Goal: Task Accomplishment & Management: Manage account settings

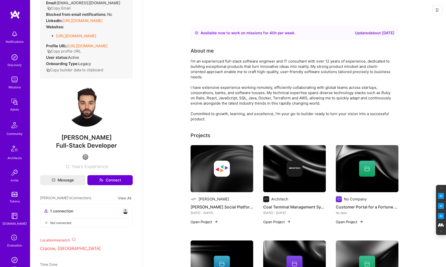
scroll to position [50, 0]
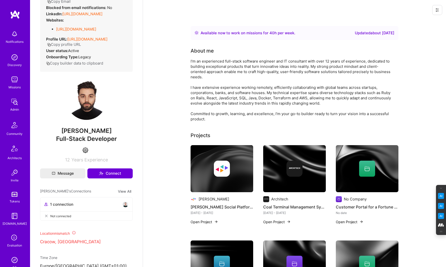
click at [124, 207] on img at bounding box center [125, 204] width 6 height 6
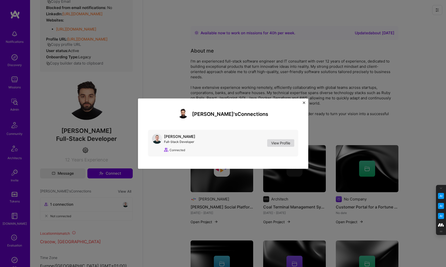
click at [284, 144] on link "View Profile" at bounding box center [280, 143] width 27 height 8
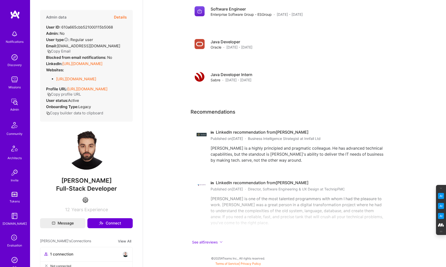
click at [119, 18] on button "Details" at bounding box center [120, 17] width 13 height 15
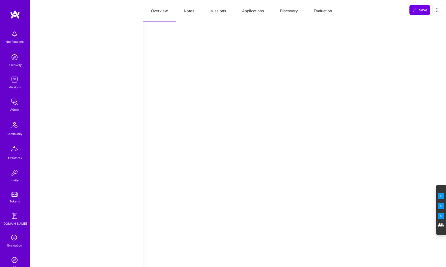
select select "Right Now"
select select "4"
select select "6"
select select "7"
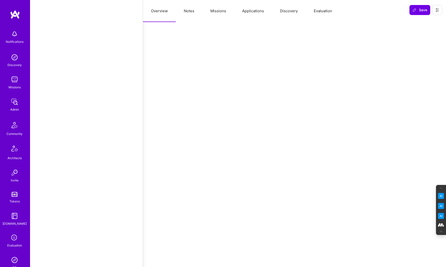
select select "US"
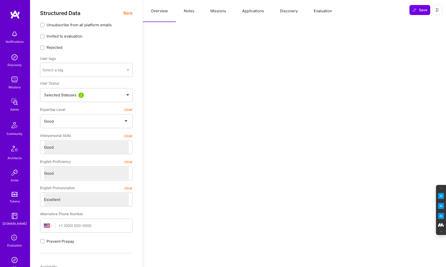
click at [190, 11] on button "Notes" at bounding box center [189, 11] width 27 height 22
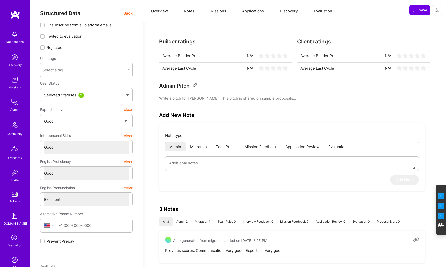
click at [215, 9] on button "Missions" at bounding box center [218, 11] width 32 height 22
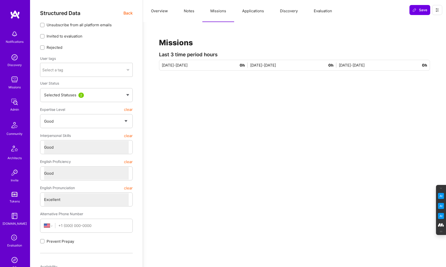
click at [261, 9] on button "Applications" at bounding box center [253, 11] width 38 height 22
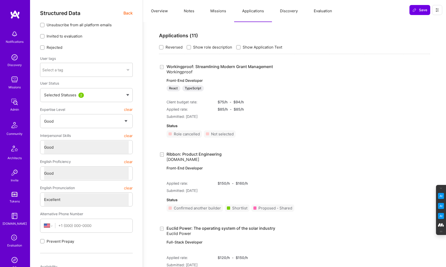
click at [287, 11] on button "Discovery" at bounding box center [289, 11] width 34 height 22
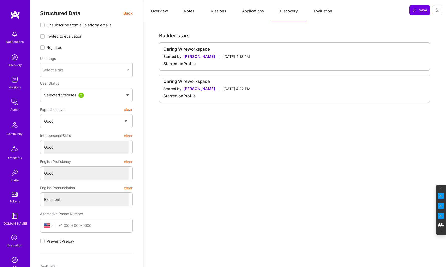
click at [321, 8] on button "Evaluation" at bounding box center [323, 11] width 34 height 22
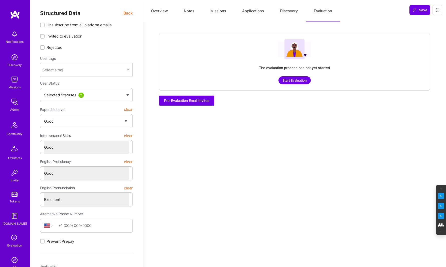
click at [286, 12] on button "Discovery" at bounding box center [289, 11] width 34 height 22
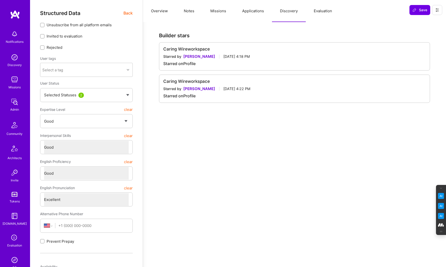
click at [254, 11] on button "Applications" at bounding box center [253, 11] width 38 height 22
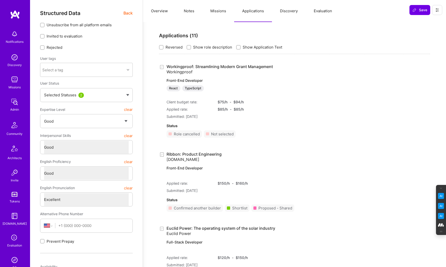
click at [325, 15] on button "Evaluation" at bounding box center [323, 11] width 34 height 22
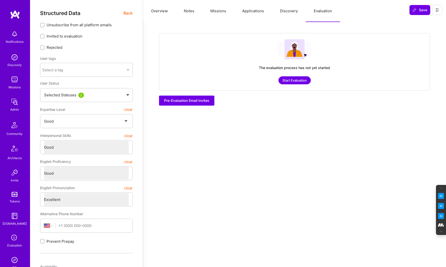
click at [221, 11] on button "Missions" at bounding box center [218, 11] width 32 height 22
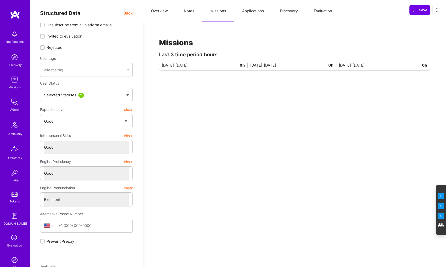
click at [187, 13] on button "Notes" at bounding box center [189, 11] width 27 height 22
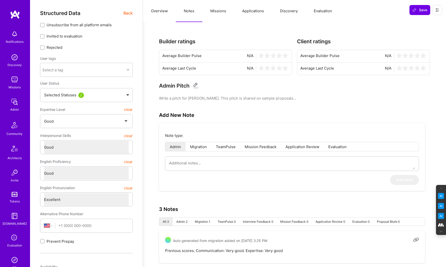
click at [160, 8] on button "Overview" at bounding box center [159, 11] width 33 height 22
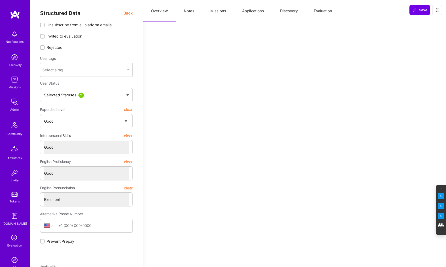
click at [127, 13] on span "Back" at bounding box center [127, 13] width 9 height 6
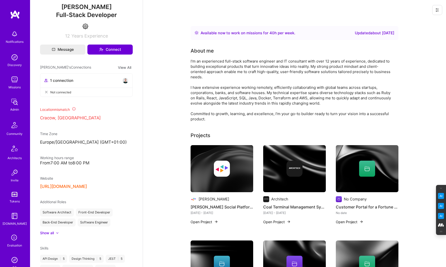
scroll to position [174, 0]
click at [87, 188] on button "https://www.linkedin.com/in/piotrpalka/" at bounding box center [63, 185] width 47 height 5
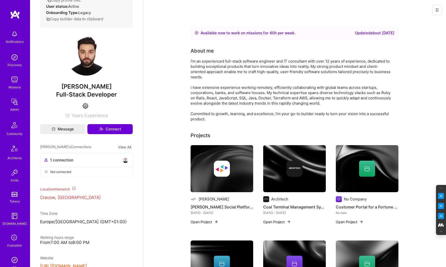
scroll to position [0, 0]
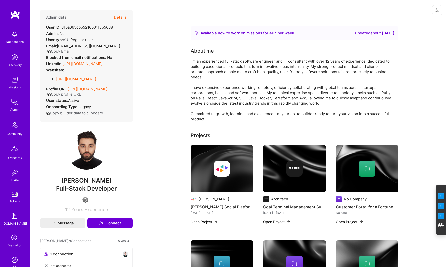
click at [121, 16] on button "Details" at bounding box center [120, 17] width 13 height 15
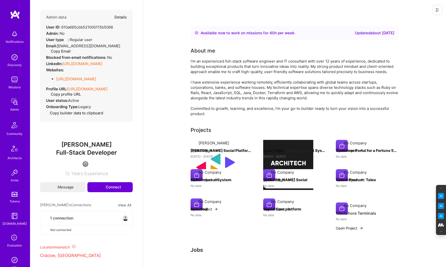
type textarea "x"
select select "4"
select select "6"
select select "7"
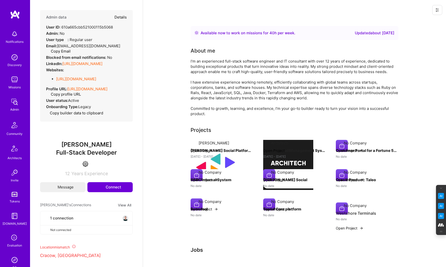
select select "US"
select select "Right Now"
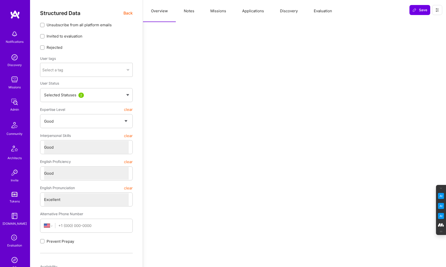
click at [178, 14] on button "Notes" at bounding box center [189, 11] width 27 height 22
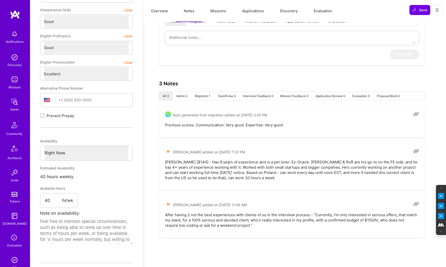
scroll to position [130, 0]
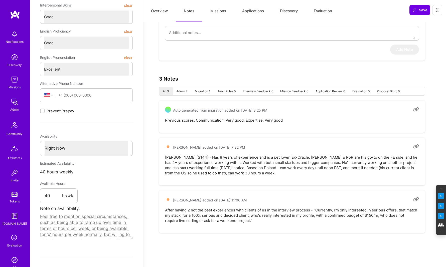
click at [322, 11] on button "Evaluation" at bounding box center [323, 11] width 34 height 22
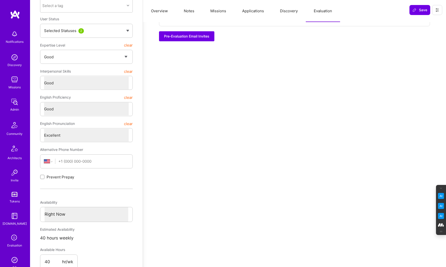
scroll to position [0, 0]
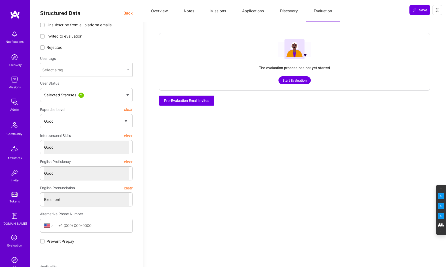
click at [190, 10] on button "Notes" at bounding box center [189, 11] width 27 height 22
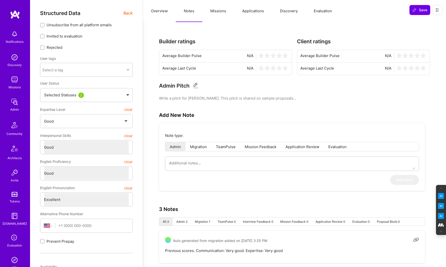
click at [130, 12] on span "Back" at bounding box center [127, 13] width 9 height 6
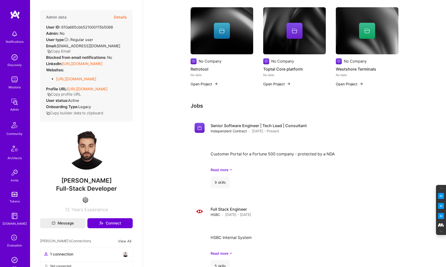
scroll to position [330, 0]
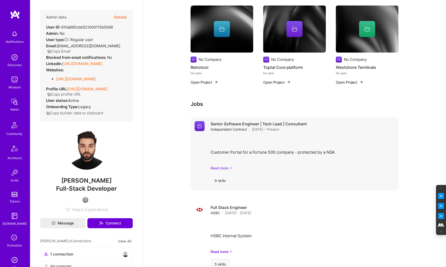
click at [223, 168] on link "Read more" at bounding box center [302, 167] width 184 height 5
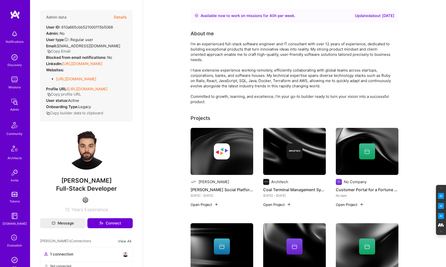
scroll to position [16, 0]
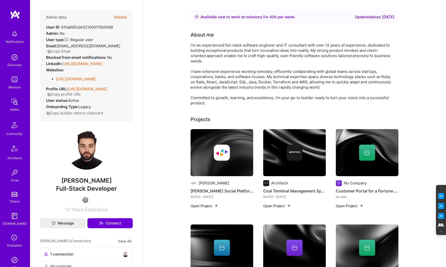
click at [377, 159] on div at bounding box center [367, 153] width 63 height 16
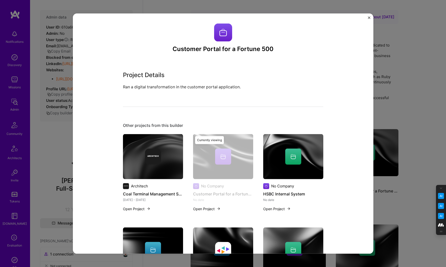
click at [368, 17] on img "Close" at bounding box center [369, 17] width 3 height 3
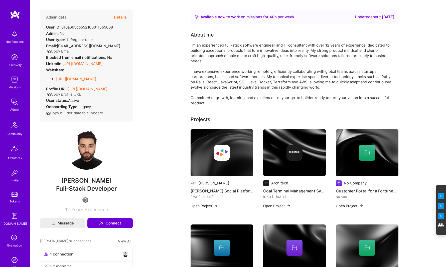
click at [223, 155] on img at bounding box center [222, 153] width 16 height 16
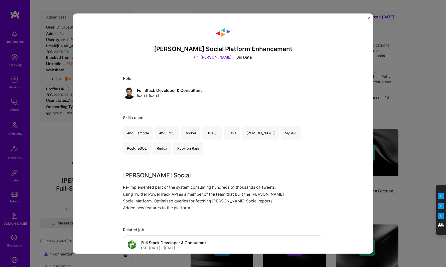
click at [217, 57] on link "Nielsen" at bounding box center [213, 57] width 38 height 5
click at [425, 97] on div "Nielsen Social Platform Enhancement Nielsen Big Data Role Full Stack Developer …" at bounding box center [223, 133] width 446 height 267
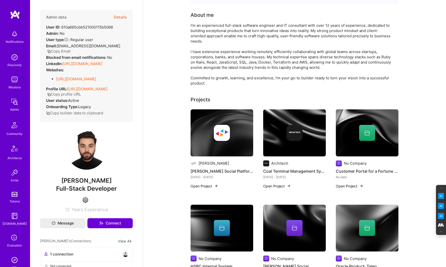
scroll to position [38, 0]
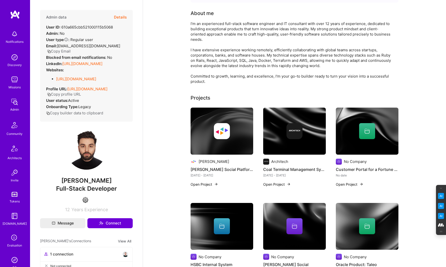
click at [299, 134] on img at bounding box center [294, 131] width 16 height 16
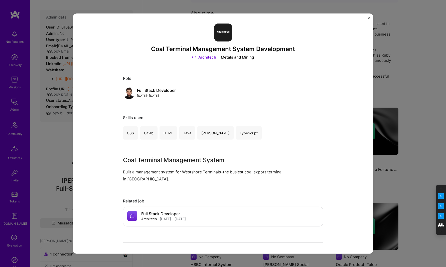
click at [420, 66] on div "Coal Terminal Management System Development Architech Metals and Mining Role Fu…" at bounding box center [223, 133] width 446 height 267
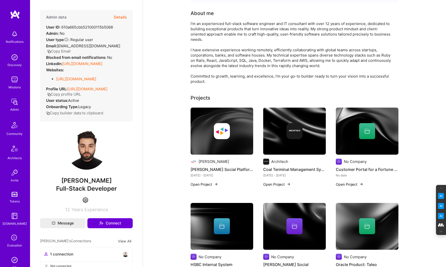
click at [365, 133] on icon at bounding box center [366, 131] width 5 height 3
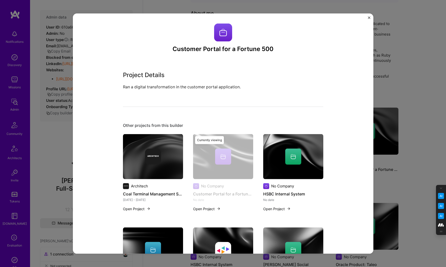
click at [410, 84] on div "Customer Portal for a Fortune 500 Project Details Ran a digital transformation …" at bounding box center [223, 133] width 446 height 267
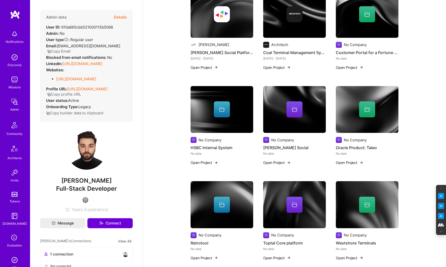
scroll to position [165, 0]
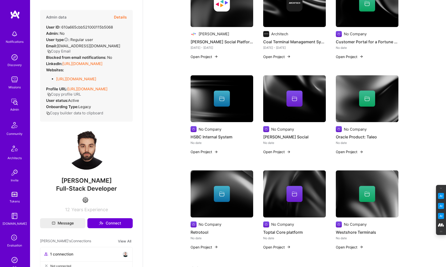
click at [209, 110] on img at bounding box center [221, 98] width 63 height 47
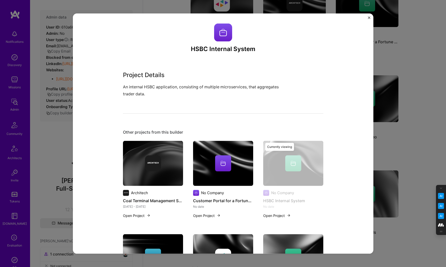
click at [424, 51] on div "HSBC Internal System Project Details An internal HSBC application, consisting o…" at bounding box center [223, 133] width 446 height 267
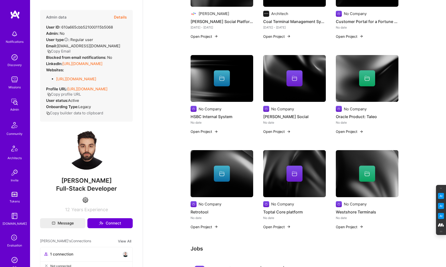
scroll to position [186, 0]
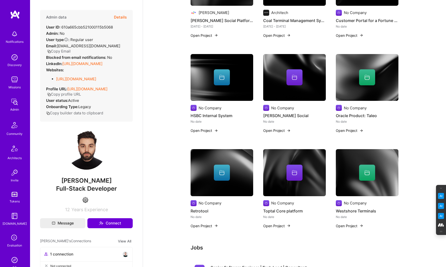
click at [359, 89] on img at bounding box center [367, 77] width 63 height 47
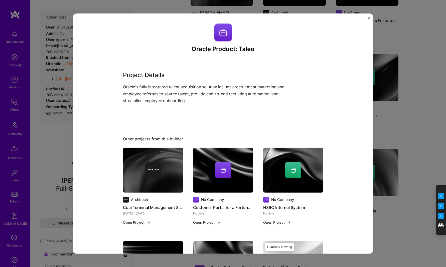
click at [424, 73] on div "Oracle Product: Taleo Project Details Oracle's fully integrated talent acquisit…" at bounding box center [223, 133] width 446 height 267
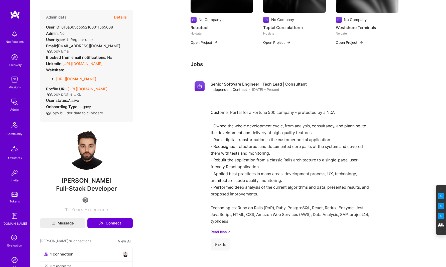
scroll to position [318, 0]
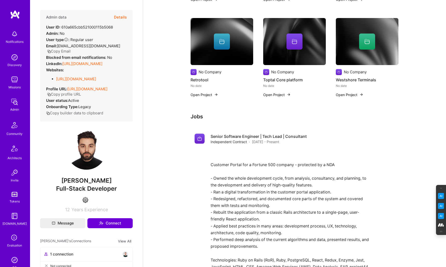
click at [120, 16] on button "Details" at bounding box center [120, 17] width 13 height 15
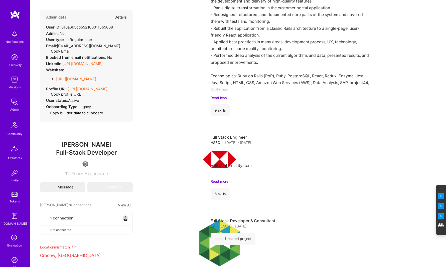
type textarea "x"
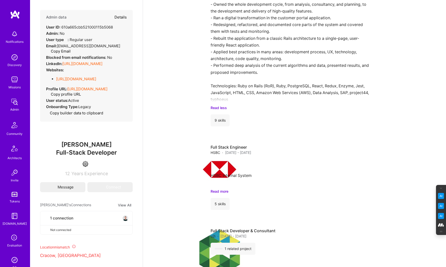
scroll to position [200, 0]
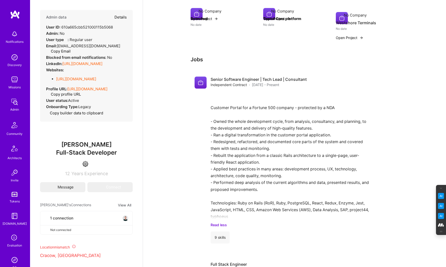
select select "4"
select select "6"
select select "7"
select select "US"
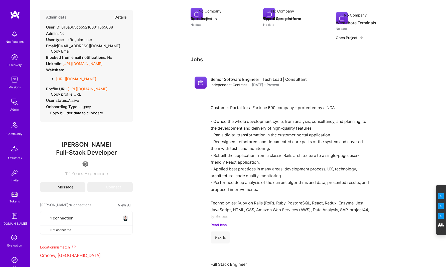
select select "Right Now"
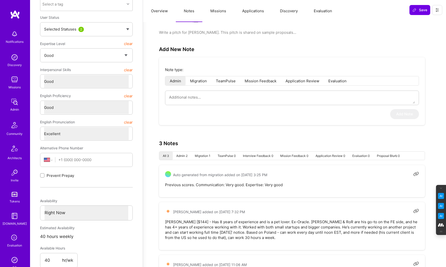
scroll to position [0, 0]
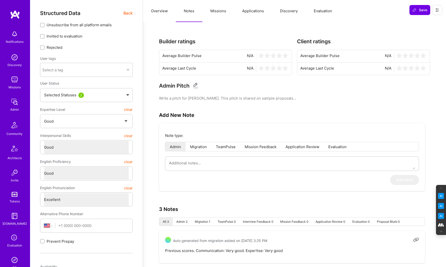
click at [328, 11] on button "Evaluation" at bounding box center [323, 11] width 34 height 22
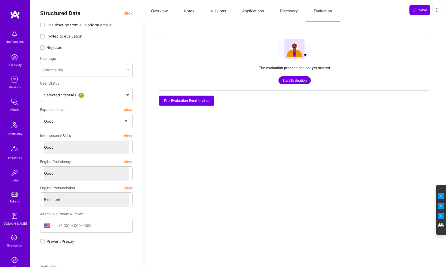
click at [187, 9] on button "Notes" at bounding box center [189, 11] width 27 height 22
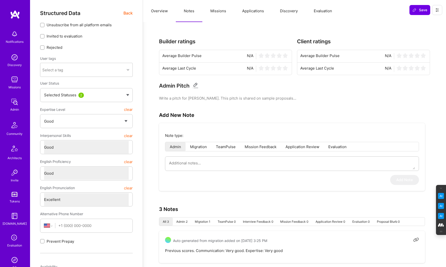
click at [219, 10] on button "Missions" at bounding box center [218, 11] width 32 height 22
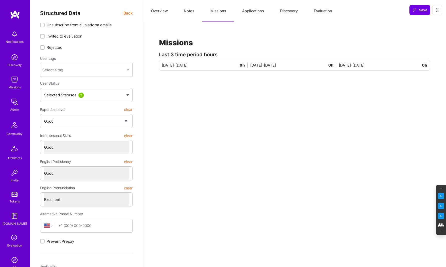
click at [262, 12] on button "Applications" at bounding box center [253, 11] width 38 height 22
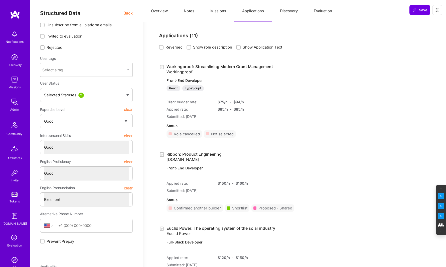
click at [219, 13] on button "Missions" at bounding box center [218, 11] width 32 height 22
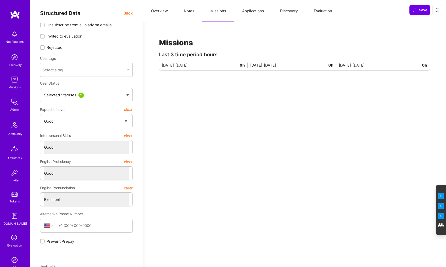
click at [190, 11] on button "Notes" at bounding box center [189, 11] width 27 height 22
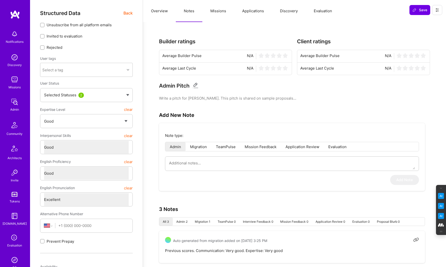
type textarea "x"
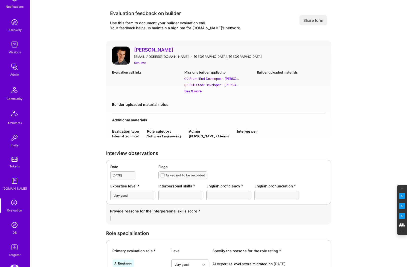
scroll to position [35, 0]
click at [14, 227] on img at bounding box center [15, 225] width 10 height 10
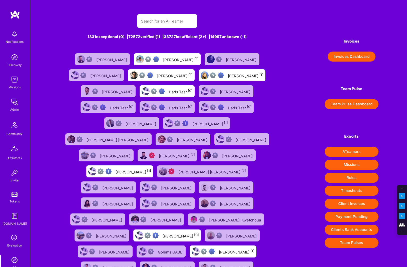
click at [154, 18] on input "text" at bounding box center [167, 21] width 52 height 13
paste input "[PERSON_NAME][DATE]"
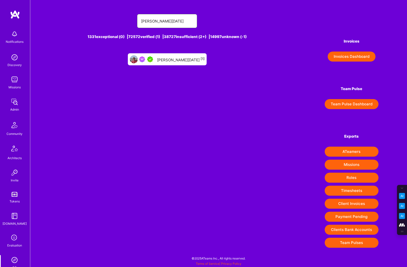
type input "[PERSON_NAME][DATE]"
click at [174, 60] on div "Andre Natal [1]" at bounding box center [181, 59] width 48 height 7
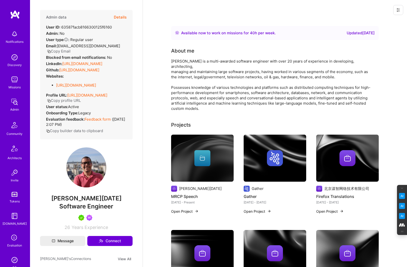
click at [123, 16] on button "Details" at bounding box center [120, 17] width 13 height 15
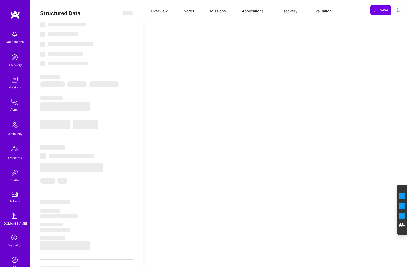
select select "Right Now"
select select "5"
select select "7"
select select "6"
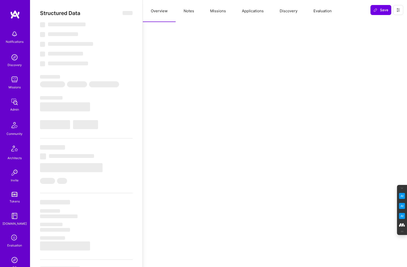
select select "US"
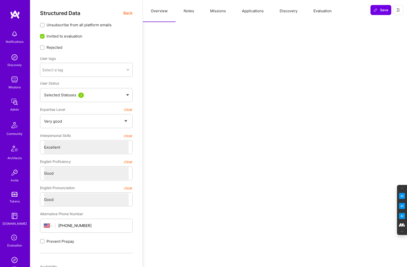
click at [319, 13] on button "Evaluation" at bounding box center [323, 11] width 34 height 22
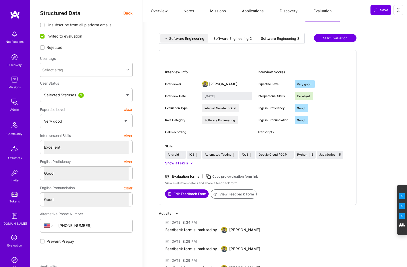
click at [229, 40] on div "Software Engineering 2" at bounding box center [232, 38] width 39 height 5
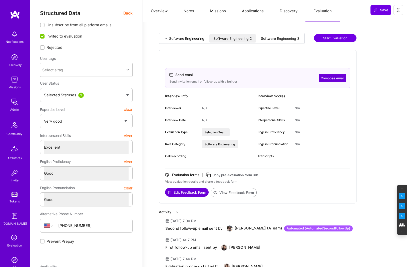
click at [281, 39] on div "Software Engineering 3" at bounding box center [280, 38] width 39 height 5
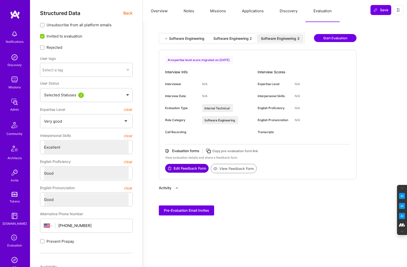
click at [230, 44] on div "Software Engineering Software Engineering 2 Software Engineering 3 Start Evalua…" at bounding box center [258, 41] width 198 height 17
click at [234, 39] on div "Software Engineering 2" at bounding box center [232, 38] width 39 height 5
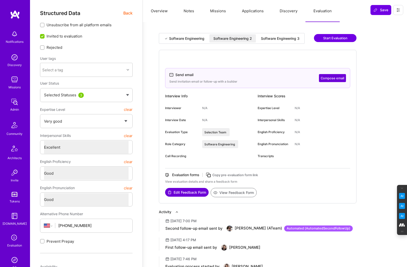
click at [280, 40] on div "Software Engineering 3" at bounding box center [280, 38] width 39 height 5
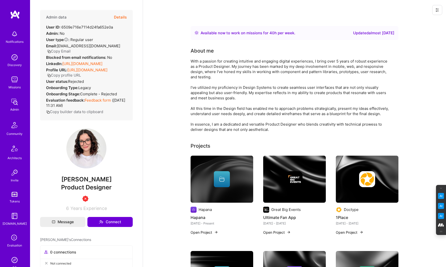
click at [120, 18] on button "Details" at bounding box center [120, 17] width 13 height 15
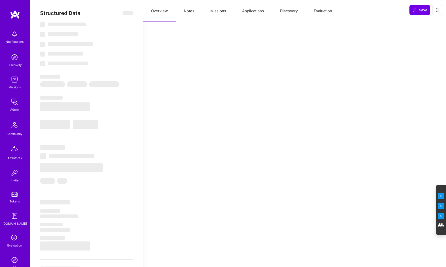
select select "Right Now"
select select "3"
select select "4"
select select "6"
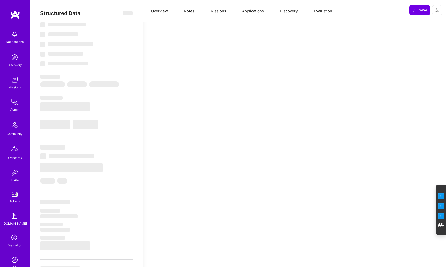
select select "US"
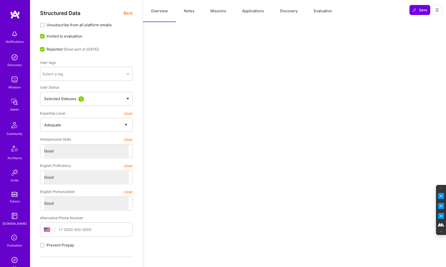
click at [324, 14] on button "Evaluation" at bounding box center [323, 11] width 34 height 22
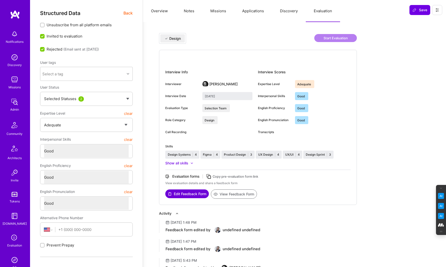
click at [188, 11] on button "Notes" at bounding box center [189, 11] width 27 height 22
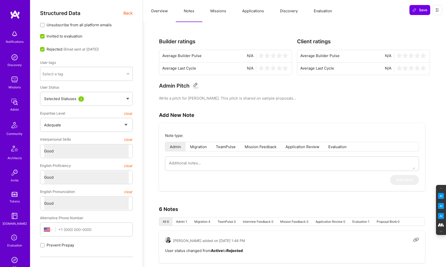
click at [123, 13] on span "Back" at bounding box center [127, 13] width 9 height 6
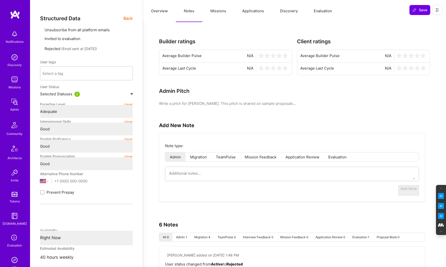
type textarea "x"
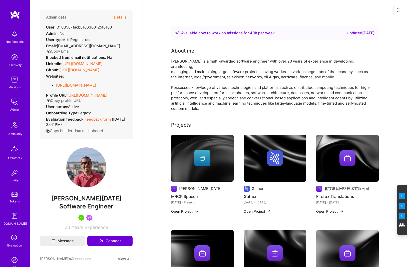
click at [121, 15] on button "Details" at bounding box center [120, 17] width 13 height 15
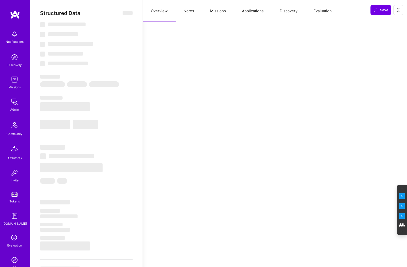
select select "Right Now"
select select "5"
select select "7"
select select "6"
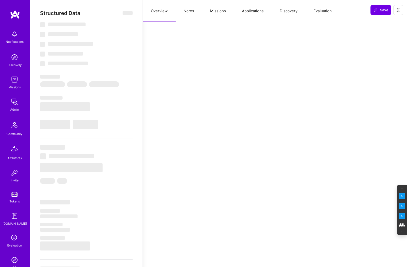
select select "US"
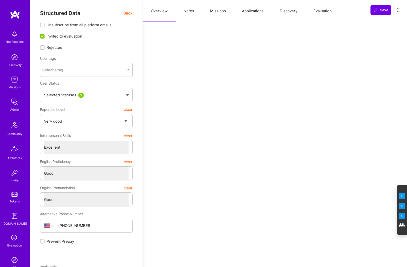
click at [325, 11] on button "Evaluation" at bounding box center [323, 11] width 34 height 22
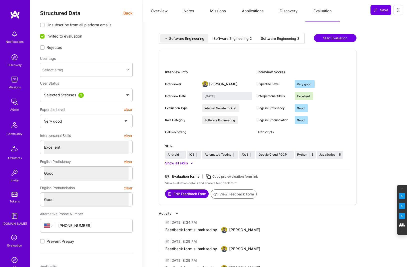
click at [282, 40] on div "Software Engineering 3" at bounding box center [280, 38] width 39 height 5
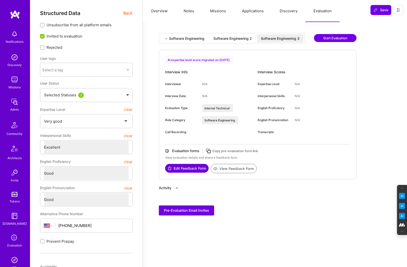
click at [237, 168] on button "View Feedback Form" at bounding box center [234, 168] width 46 height 9
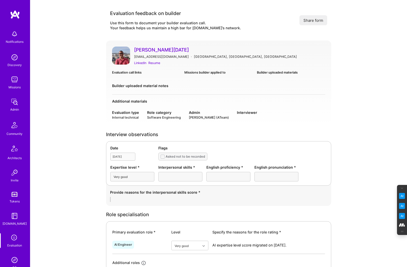
scroll to position [19, 0]
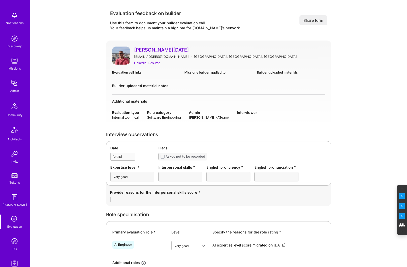
click at [13, 244] on img at bounding box center [15, 241] width 10 height 10
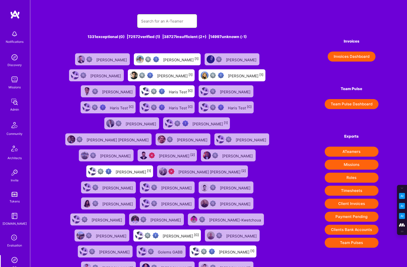
click at [165, 22] on input "text" at bounding box center [167, 21] width 52 height 13
paste input "[PERSON_NAME]"
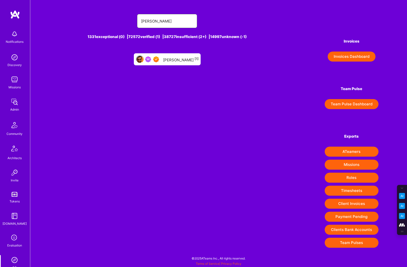
type input "[PERSON_NAME]"
click at [177, 62] on div "Gaurav Nukala [1]" at bounding box center [181, 59] width 36 height 7
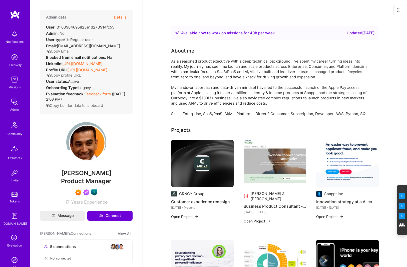
click at [119, 16] on button "Details" at bounding box center [120, 17] width 13 height 15
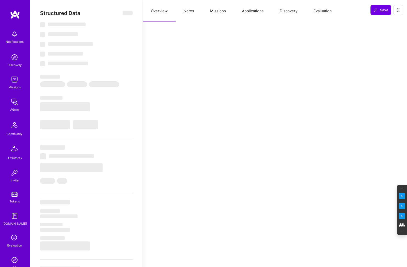
click at [323, 10] on button "Evaluation" at bounding box center [323, 11] width 34 height 22
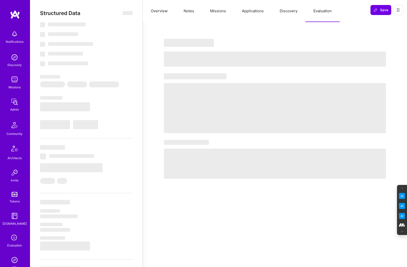
select select "Right Now"
select select "7"
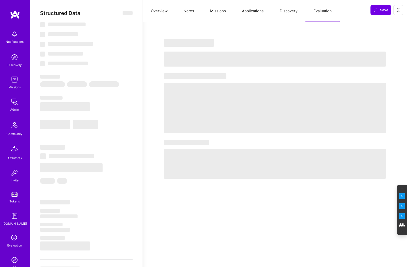
select select "US"
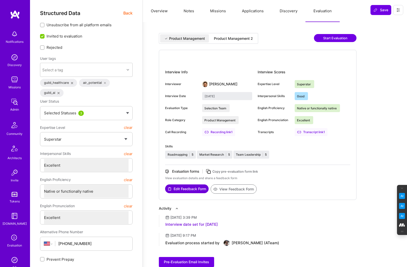
click at [235, 39] on div "Product Management 2" at bounding box center [233, 38] width 39 height 5
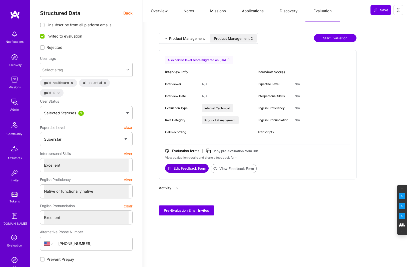
click at [238, 167] on button "View Feedback Form" at bounding box center [234, 168] width 46 height 9
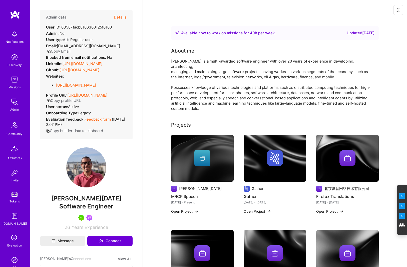
click at [120, 17] on button "Details" at bounding box center [120, 17] width 13 height 15
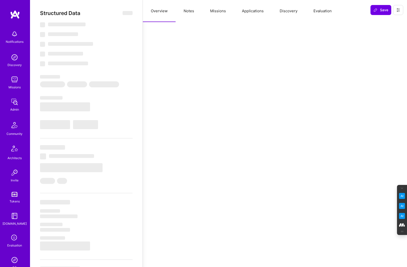
select select "Right Now"
select select "5"
select select "7"
select select "6"
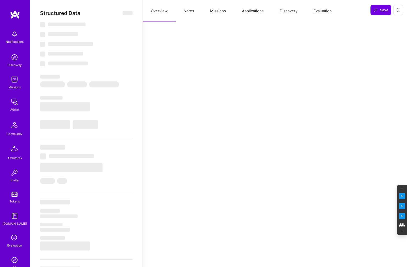
select select "US"
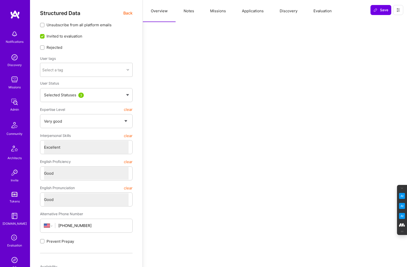
click at [322, 13] on button "Evaluation" at bounding box center [323, 11] width 34 height 22
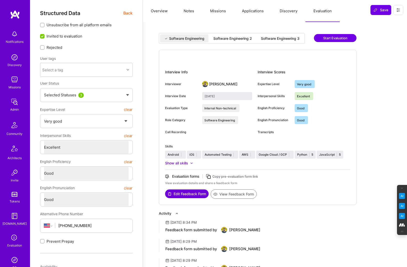
click at [287, 41] on div "Software Engineering 3" at bounding box center [280, 38] width 47 height 8
type input "[DATE]"
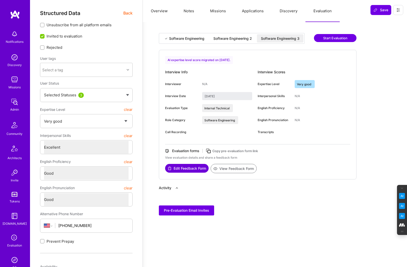
click at [234, 41] on div "Software Engineering 2" at bounding box center [232, 38] width 39 height 5
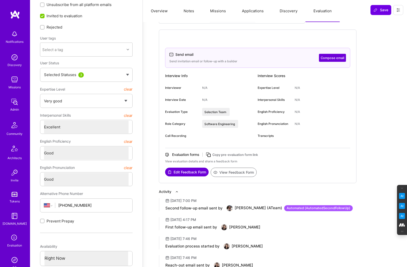
scroll to position [21, 0]
click at [242, 170] on button "View Feedback Form" at bounding box center [234, 171] width 46 height 9
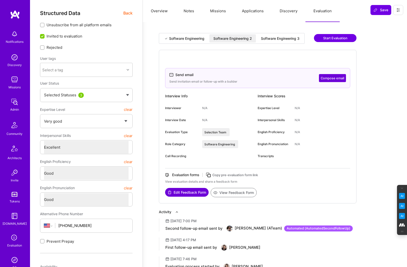
click at [126, 12] on span "Back" at bounding box center [127, 13] width 9 height 6
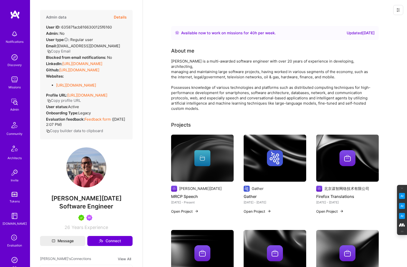
click at [71, 49] on button "Copy Email" at bounding box center [59, 51] width 24 height 5
click at [15, 242] on icon at bounding box center [15, 238] width 10 height 10
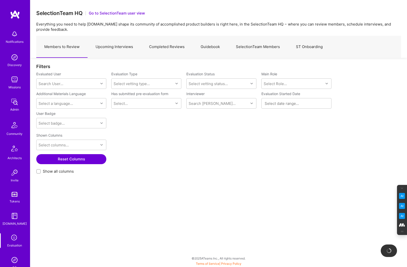
click at [165, 49] on link "Completed Reviews" at bounding box center [167, 47] width 52 height 22
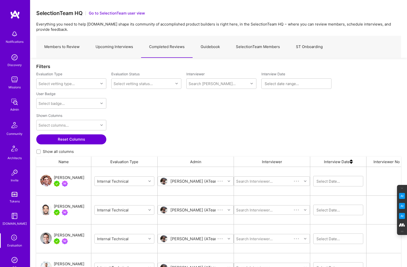
scroll to position [214, 365]
click at [38, 151] on input "Show all columns" at bounding box center [39, 152] width 4 height 4
checkbox input "true"
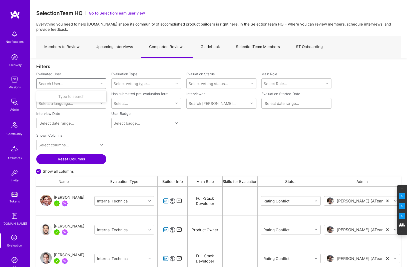
click at [61, 83] on div "Search User..." at bounding box center [51, 83] width 25 height 5
paste input "anatal@gmail.com"
type input "anatal@gmail.com"
click at [68, 100] on div "anatal@gmail.com" at bounding box center [77, 101] width 51 height 5
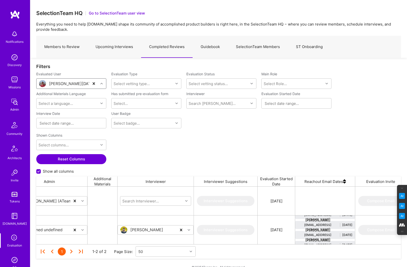
scroll to position [0, 294]
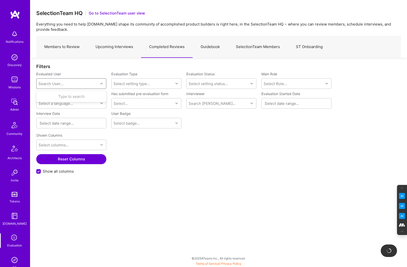
click at [64, 81] on div "Search User..." at bounding box center [68, 84] width 62 height 10
paste input "anatal@gmail.com"
type input "anatal@gmail.com"
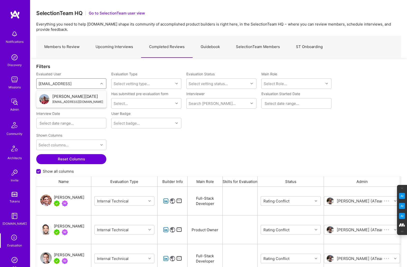
scroll to position [214, 365]
drag, startPoint x: 75, startPoint y: 83, endPoint x: 10, endPoint y: 81, distance: 64.8
click at [10, 81] on div "Notifications Discovery Missions Admin Community Architects Invite Tokens A.Gui…" at bounding box center [203, 215] width 407 height 430
type input "gaurav nukala"
click at [70, 98] on div "Gaurav Nukala" at bounding box center [77, 96] width 51 height 5
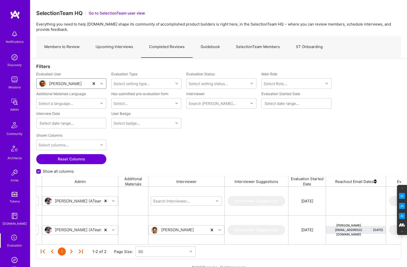
scroll to position [0, 282]
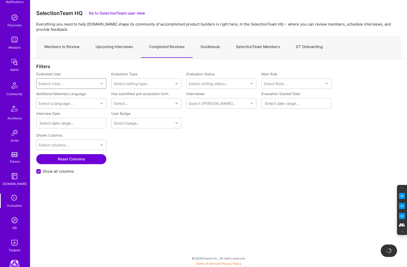
scroll to position [43, 0]
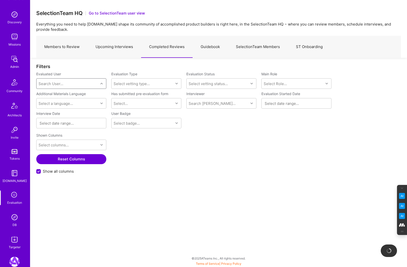
click at [12, 220] on img at bounding box center [15, 217] width 10 height 10
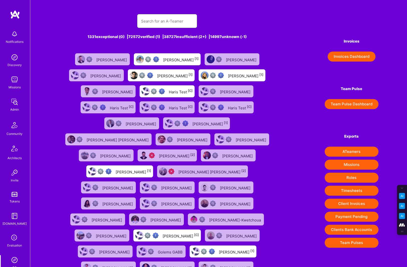
click at [156, 19] on input "text" at bounding box center [167, 21] width 52 height 13
click at [11, 236] on icon at bounding box center [15, 238] width 10 height 10
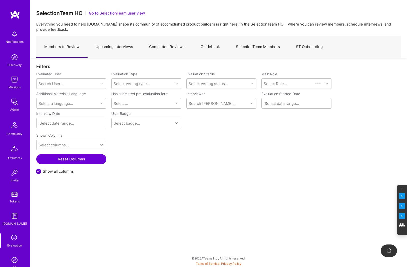
click at [155, 45] on link "Completed Reviews" at bounding box center [167, 47] width 52 height 22
click at [55, 85] on div "Search User..." at bounding box center [51, 83] width 25 height 5
paste input "[PERSON_NAME][EMAIL_ADDRESS][DOMAIN_NAME]"
type input "[PERSON_NAME][EMAIL_ADDRESS][DOMAIN_NAME]"
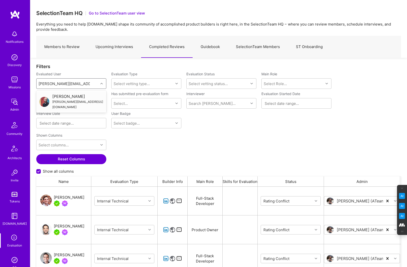
click at [78, 96] on div "[PERSON_NAME]" at bounding box center [77, 96] width 51 height 5
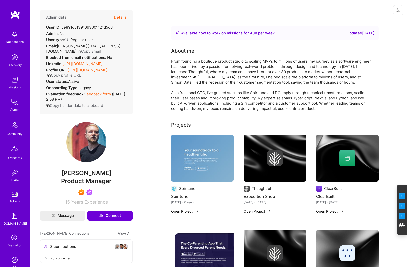
click at [119, 16] on button "Details" at bounding box center [120, 17] width 13 height 15
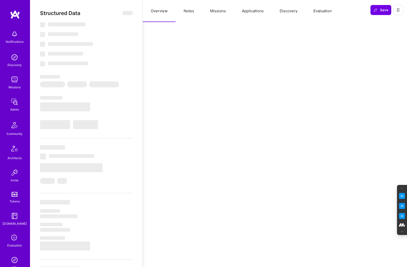
click at [324, 10] on button "Evaluation" at bounding box center [323, 11] width 34 height 22
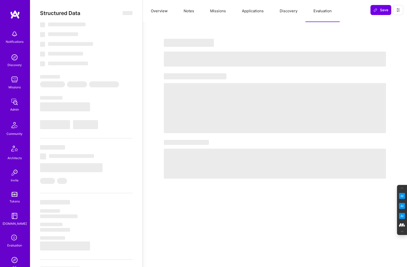
select select "Right Now"
select select "7"
select select "4"
select select "7"
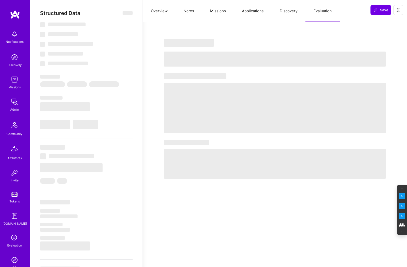
select select "US"
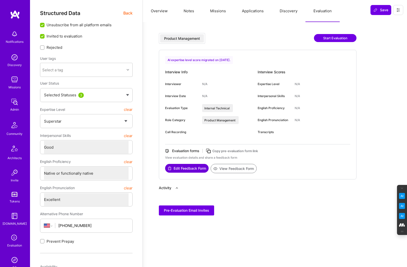
click at [236, 171] on button "View Feedback Form" at bounding box center [234, 168] width 46 height 9
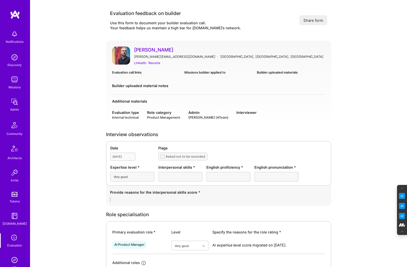
click at [144, 49] on link "Chris Roth" at bounding box center [229, 50] width 191 height 7
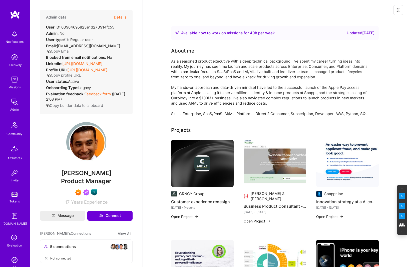
click at [120, 16] on button "Details" at bounding box center [120, 17] width 13 height 15
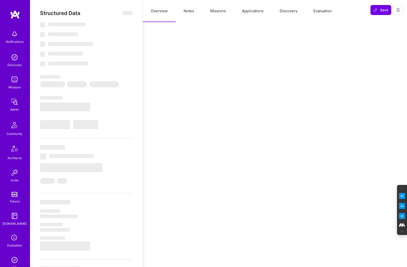
click at [314, 11] on button "Evaluation" at bounding box center [323, 11] width 34 height 22
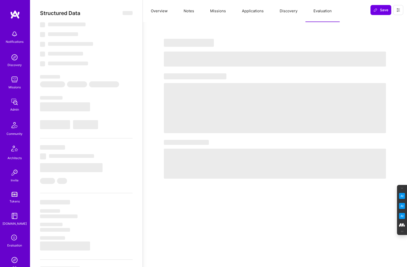
select select "Right Now"
select select "7"
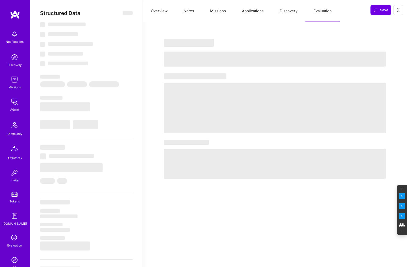
select select "US"
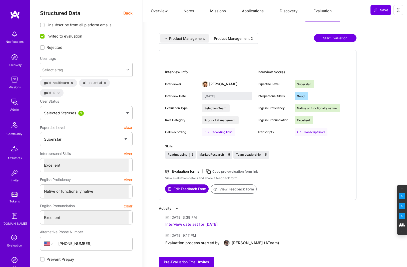
click at [246, 40] on div "Product Management 2" at bounding box center [233, 38] width 39 height 5
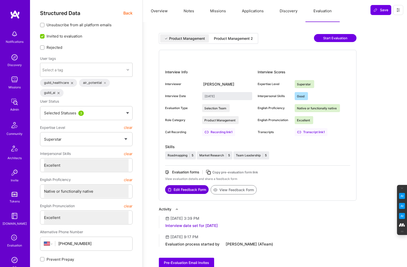
type input "August 15, 2025"
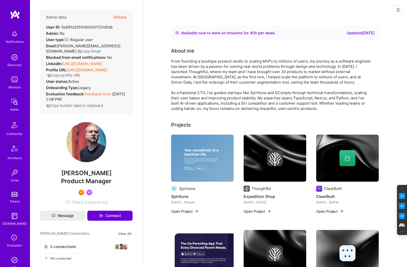
click at [117, 17] on button "Details" at bounding box center [120, 17] width 13 height 15
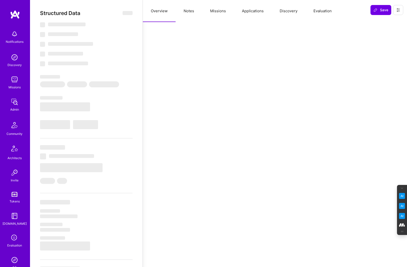
click at [319, 10] on button "Evaluation" at bounding box center [323, 11] width 34 height 22
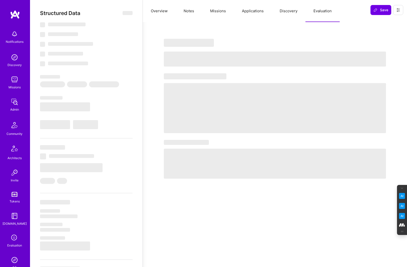
select select "Right Now"
select select "7"
select select "4"
select select "7"
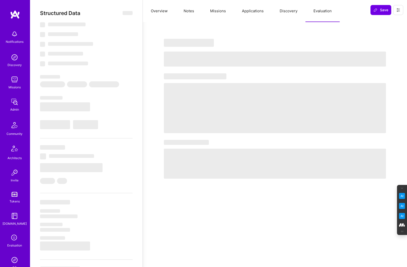
select select "US"
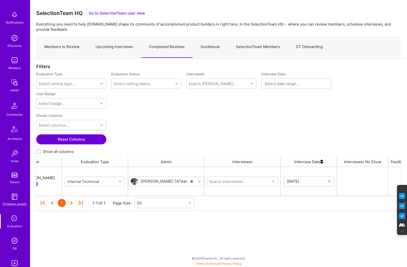
scroll to position [24, 0]
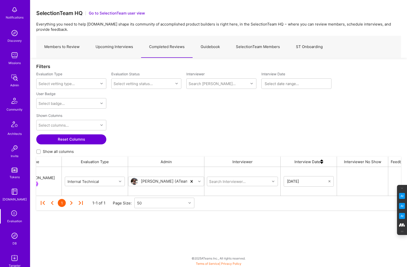
click at [13, 239] on img at bounding box center [15, 236] width 10 height 10
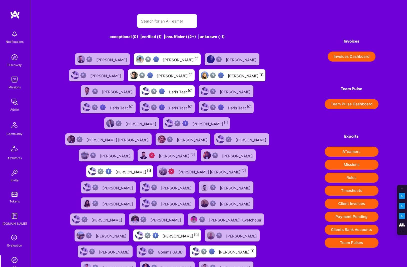
click at [169, 24] on input "text" at bounding box center [167, 21] width 52 height 13
paste input "[EMAIL_ADDRESS][DOMAIN_NAME]"
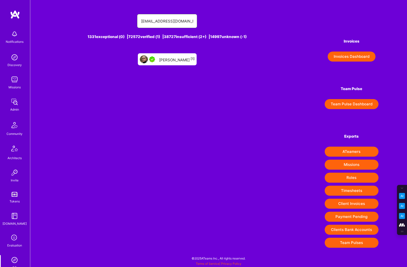
type input "[EMAIL_ADDRESS][DOMAIN_NAME]"
click at [175, 59] on div "Mihai Ciobanu [1]" at bounding box center [177, 59] width 36 height 7
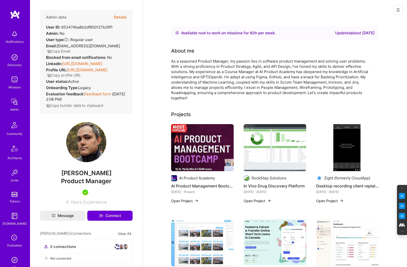
click at [121, 18] on button "Details" at bounding box center [120, 17] width 13 height 15
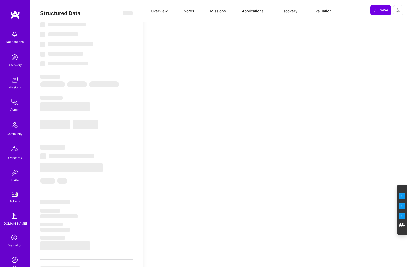
select select "Right Now"
select select "5"
select select "4"
select select "7"
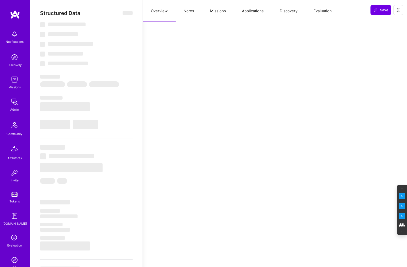
select select "CA"
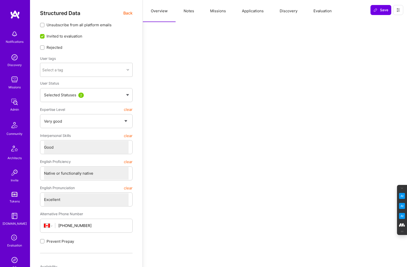
click at [323, 11] on button "Evaluation" at bounding box center [323, 11] width 34 height 22
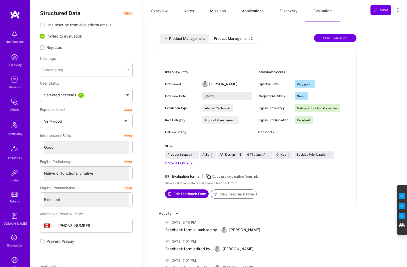
click at [238, 36] on div "Product Management 2" at bounding box center [233, 38] width 39 height 5
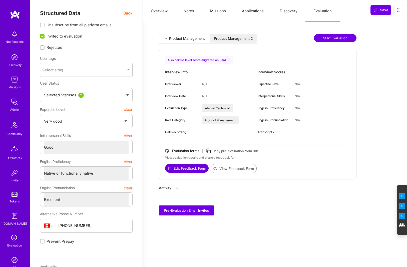
click at [234, 168] on button "View Feedback Form" at bounding box center [234, 168] width 46 height 9
click at [125, 14] on span "Back" at bounding box center [127, 13] width 9 height 6
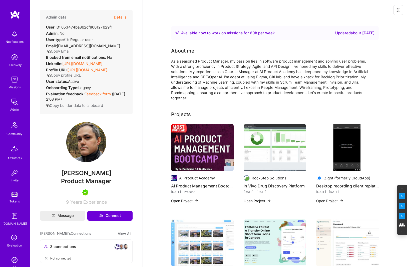
click at [61, 51] on button "Copy Email" at bounding box center [59, 51] width 24 height 5
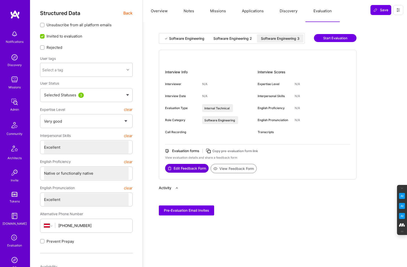
select select "5"
select select "7"
select select "AT"
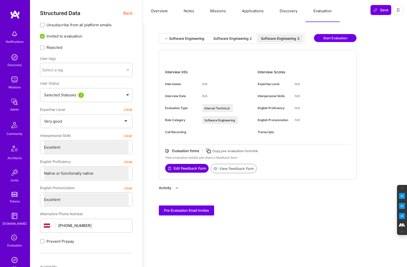
select select "Right Now"
click at [13, 241] on icon at bounding box center [15, 238] width 10 height 10
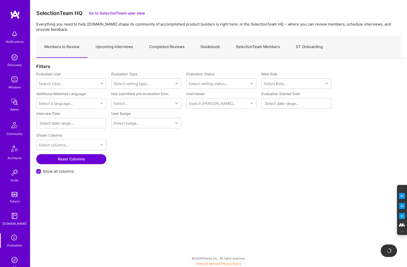
click at [165, 46] on link "Completed Reviews" at bounding box center [167, 47] width 52 height 22
click at [58, 81] on div "Search User..." at bounding box center [51, 83] width 25 height 5
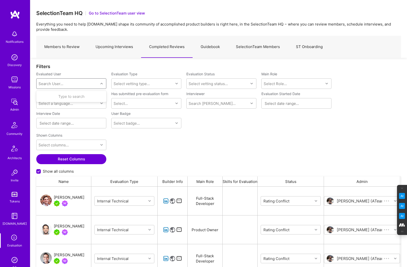
scroll to position [214, 365]
paste input "[EMAIL_ADDRESS][DOMAIN_NAME]"
type input "[EMAIL_ADDRESS][DOMAIN_NAME]"
click at [61, 97] on div "[PERSON_NAME]" at bounding box center [77, 96] width 51 height 5
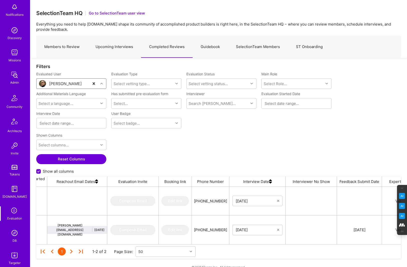
scroll to position [28, 0]
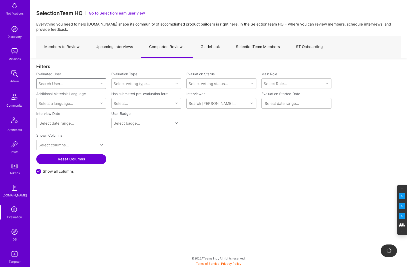
click at [73, 84] on div "Search User..." at bounding box center [68, 84] width 62 height 10
paste input "[EMAIL_ADDRESS]"
type input "[EMAIL_ADDRESS]"
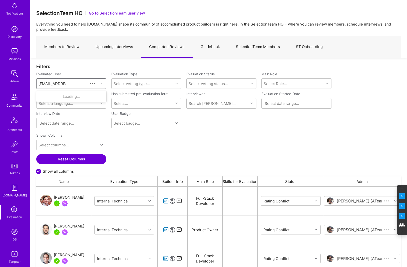
scroll to position [214, 365]
click at [66, 96] on div "[PERSON_NAME]" at bounding box center [68, 96] width 33 height 5
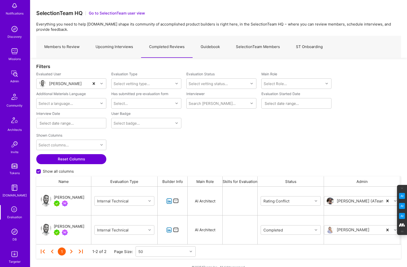
click at [70, 197] on div "[PERSON_NAME]" at bounding box center [69, 197] width 31 height 6
click at [12, 234] on img at bounding box center [15, 232] width 10 height 10
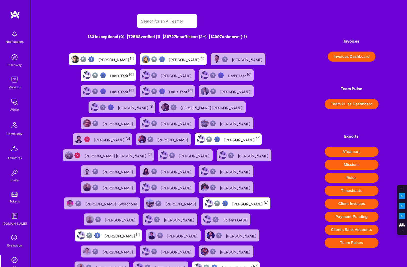
click at [13, 235] on icon at bounding box center [15, 238] width 10 height 10
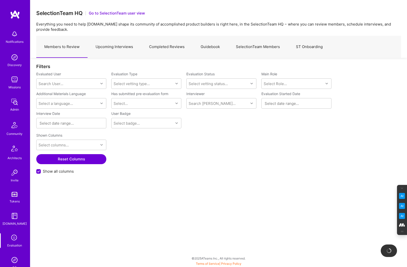
click at [154, 44] on link "Completed Reviews" at bounding box center [167, 47] width 52 height 22
click at [61, 84] on div "Search User..." at bounding box center [51, 83] width 25 height 5
paste input "[PERSON_NAME]"
type input "[PERSON_NAME]"
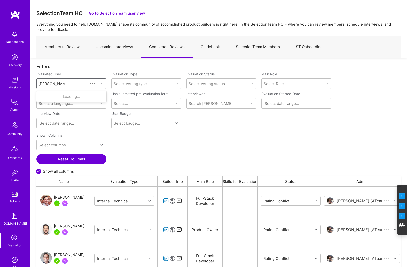
scroll to position [214, 365]
click at [66, 96] on div "Amelie Beurrier" at bounding box center [77, 96] width 51 height 5
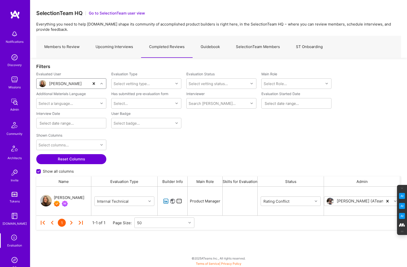
click at [68, 197] on div "Amelie Beurrier" at bounding box center [69, 198] width 31 height 6
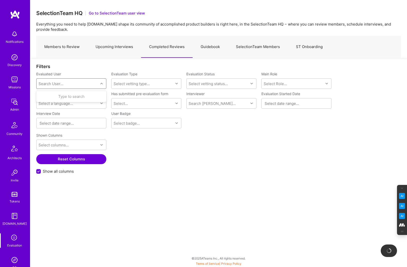
click at [62, 83] on div "Search User..." at bounding box center [51, 83] width 25 height 5
paste input "vineet.sinha@gmail.com"
type input "vineet.sinha@gmail.com"
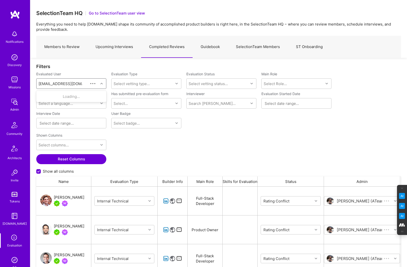
scroll to position [214, 365]
click at [67, 99] on div "vineet.sinha@gmail.com" at bounding box center [77, 101] width 51 height 5
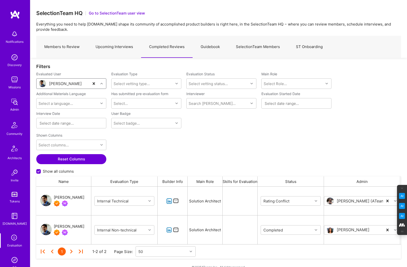
click at [64, 198] on div "Vineet Sinha" at bounding box center [69, 197] width 31 height 6
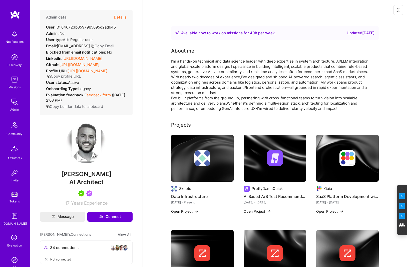
click at [119, 16] on button "Details" at bounding box center [120, 17] width 13 height 15
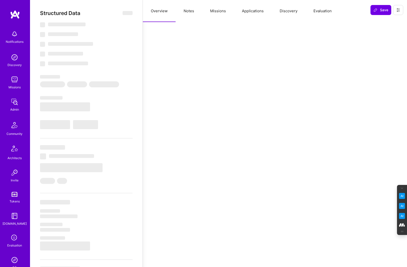
click at [320, 9] on button "Evaluation" at bounding box center [323, 11] width 34 height 22
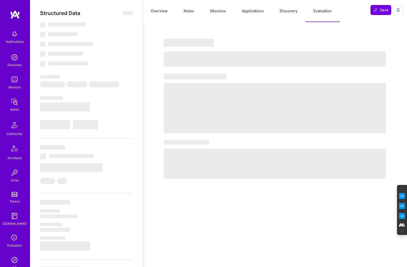
select select "Right Now"
select select "5"
select select "4"
select select "7"
select select "6"
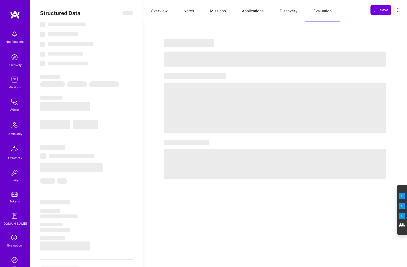
select select "US"
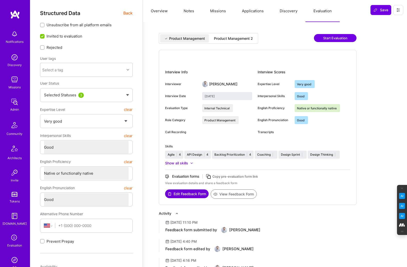
click at [240, 41] on div "Product Management 2" at bounding box center [233, 38] width 47 height 8
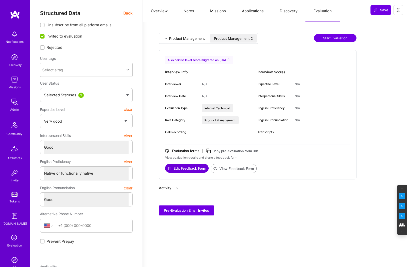
click at [236, 166] on button "View Feedback Form" at bounding box center [234, 168] width 46 height 9
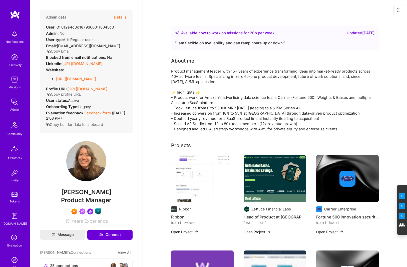
click at [119, 16] on button "Details" at bounding box center [120, 17] width 13 height 15
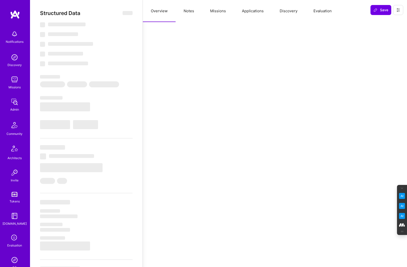
click at [322, 10] on button "Evaluation" at bounding box center [323, 11] width 34 height 22
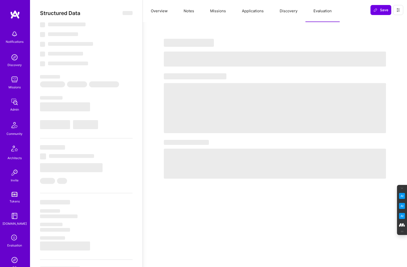
select select "Right Now"
select select "7"
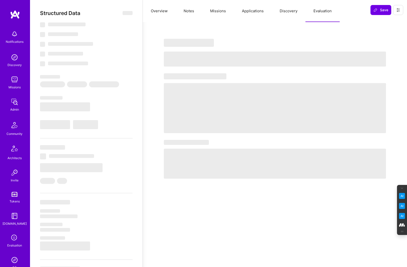
select select "US"
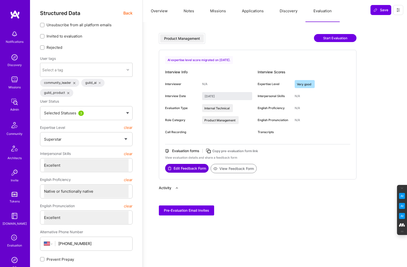
click at [234, 168] on button "View Feedback Form" at bounding box center [234, 168] width 46 height 9
click at [185, 13] on button "Notes" at bounding box center [189, 11] width 27 height 22
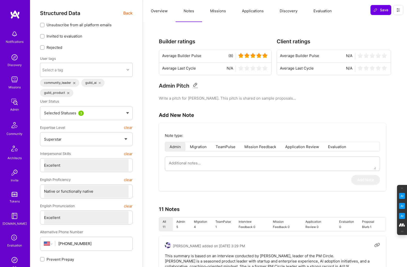
click at [126, 12] on span "Back" at bounding box center [127, 13] width 9 height 6
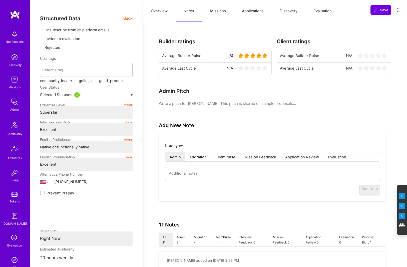
type textarea "x"
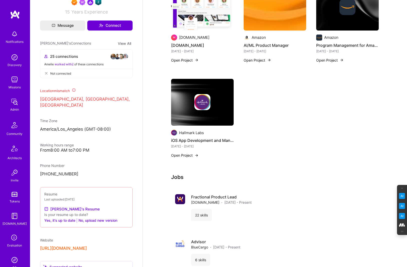
scroll to position [573, 0]
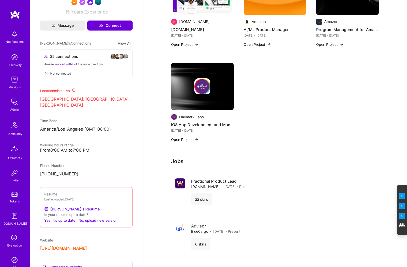
click at [78, 248] on button "https://www.productwithamelie.com/" at bounding box center [63, 248] width 47 height 5
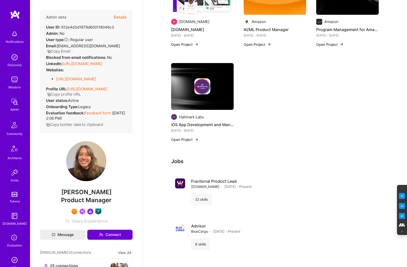
click at [94, 64] on link "https://linkedin.com/in/ameliebeurrier" at bounding box center [82, 63] width 40 height 5
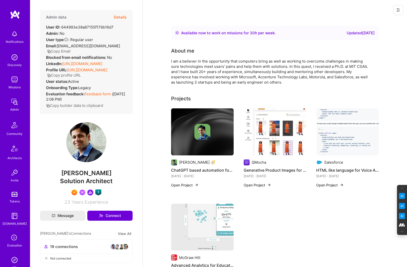
click at [121, 17] on button "Details" at bounding box center [120, 17] width 13 height 15
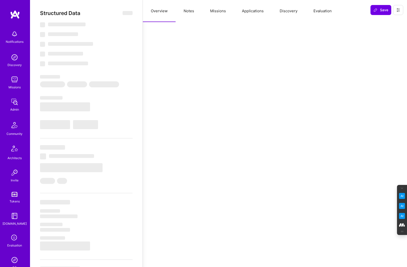
click at [323, 10] on button "Evaluation" at bounding box center [323, 11] width 34 height 22
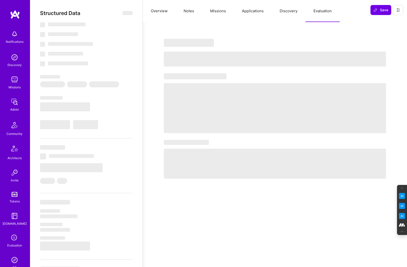
select select "Right Now"
select select "7"
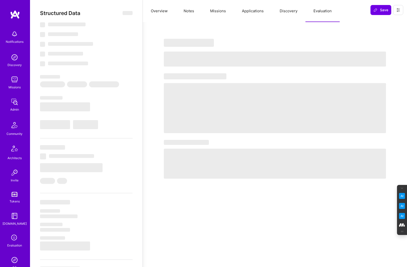
select select "US"
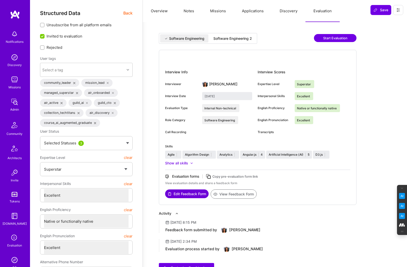
click at [232, 38] on div "Software Engineering 2" at bounding box center [232, 38] width 39 height 5
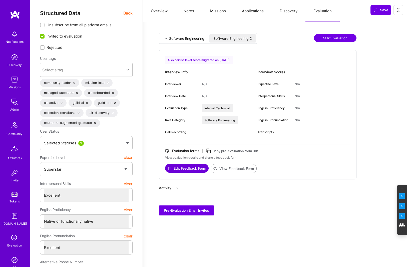
click at [243, 169] on button "View Feedback Form" at bounding box center [234, 168] width 46 height 9
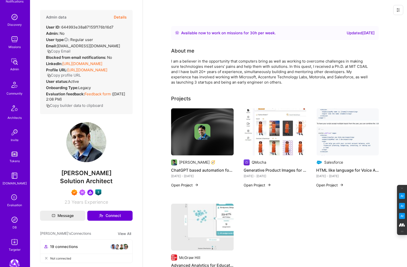
scroll to position [45, 0]
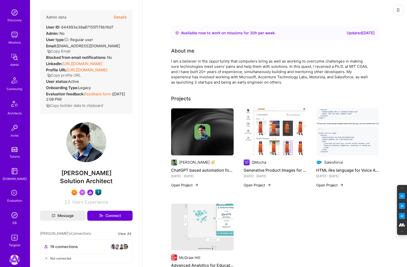
click at [17, 217] on img at bounding box center [15, 215] width 10 height 10
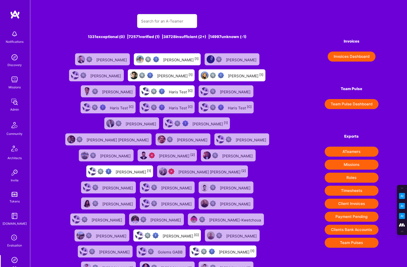
click at [14, 242] on icon at bounding box center [15, 238] width 10 height 10
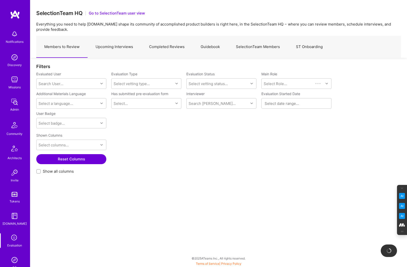
click at [175, 44] on link "Completed Reviews" at bounding box center [167, 47] width 52 height 22
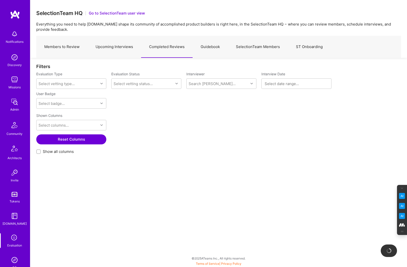
click at [38, 153] on input "Show all columns" at bounding box center [39, 152] width 4 height 4
checkbox input "true"
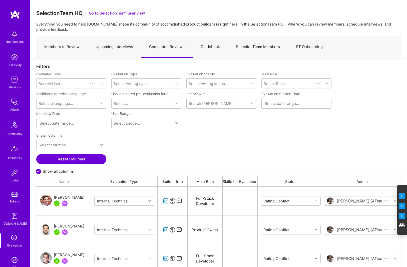
scroll to position [214, 365]
click at [54, 82] on div "Search User..." at bounding box center [51, 83] width 25 height 5
paste input "me@adriantineo.com"
type input "me@adriantineo.com"
click at [76, 96] on div "Adrian Tineo" at bounding box center [77, 96] width 51 height 5
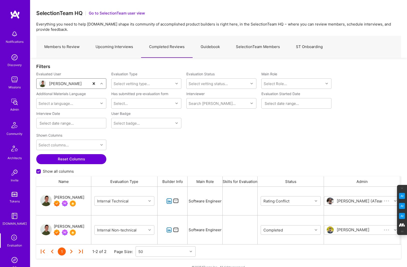
scroll to position [58, 365]
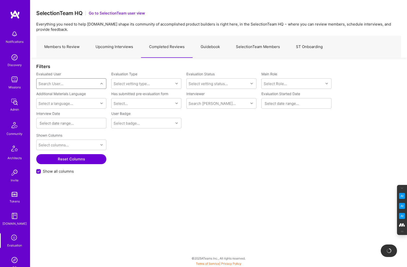
click at [62, 83] on div "Search User..." at bounding box center [51, 83] width 25 height 5
paste input "ikehat@gmail.com"
type input "ikehat@gmail.com"
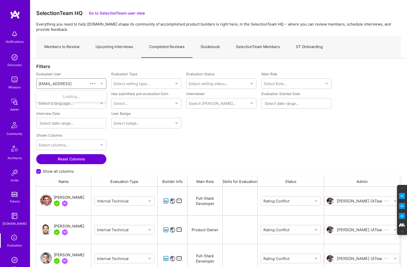
scroll to position [214, 365]
click at [65, 98] on div "Israel Kehat" at bounding box center [77, 96] width 51 height 5
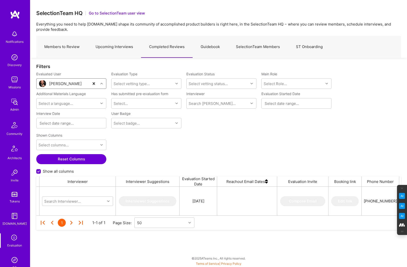
scroll to position [0, 391]
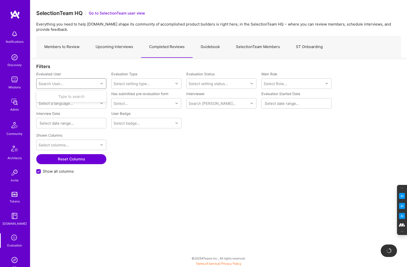
click at [93, 84] on div "Search User..." at bounding box center [68, 84] width 62 height 10
paste input "nhantd1203@icloud.com"
type input "nhantd1203@icloud.com"
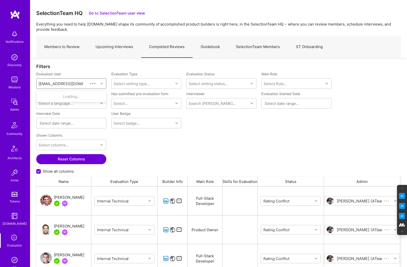
scroll to position [214, 365]
click at [71, 98] on div "Nhan Tran" at bounding box center [77, 96] width 51 height 5
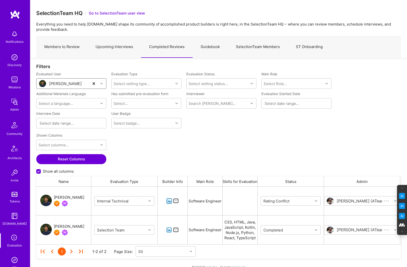
scroll to position [58, 365]
click at [65, 197] on div "Nhan Tran" at bounding box center [69, 197] width 31 height 6
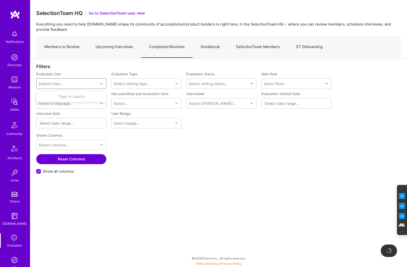
click at [69, 84] on div "Search User..." at bounding box center [68, 84] width 62 height 10
paste input "alexander.whedon@gmail.com"
type input "alexander.whedon@gmail.com"
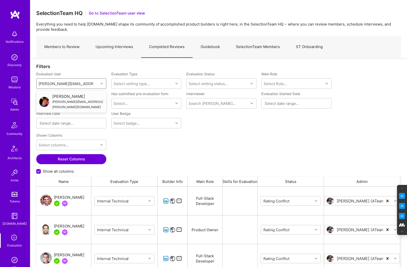
click at [66, 99] on div "alexander.whedon@gmail.com" at bounding box center [77, 104] width 51 height 11
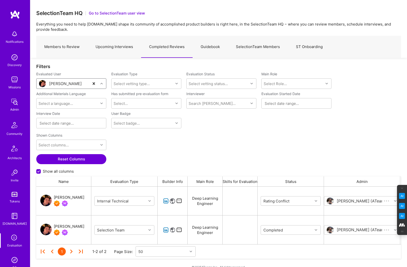
scroll to position [58, 365]
click at [71, 197] on div "Alexander Whedon" at bounding box center [69, 197] width 31 height 6
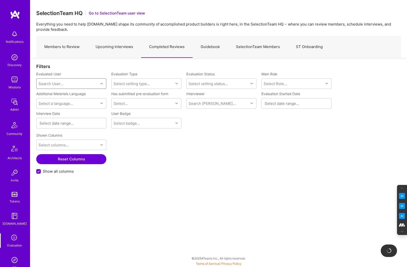
click at [76, 83] on div "Search User..." at bounding box center [68, 84] width 62 height 10
paste input "ben.nevile@gmail.com"
type input "ben.nevile@gmail.com"
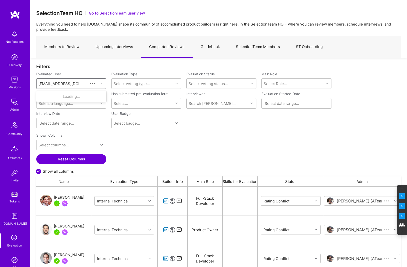
scroll to position [214, 365]
click at [61, 98] on div "Ben Nevile" at bounding box center [77, 96] width 51 height 5
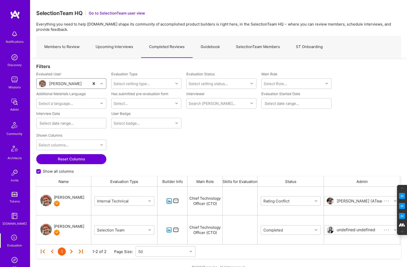
scroll to position [58, 365]
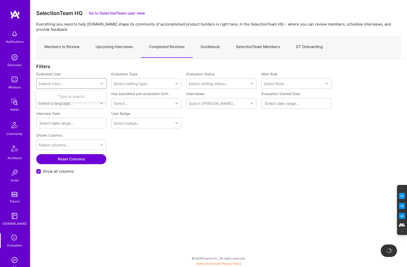
click at [66, 81] on div "Search User..." at bounding box center [68, 84] width 62 height 10
paste input "spadafin@gmail.com"
type input "spadafin@gmail.com"
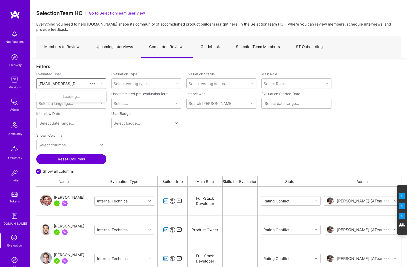
scroll to position [214, 365]
click at [71, 100] on div "spadafin@gmail.com" at bounding box center [77, 101] width 51 height 5
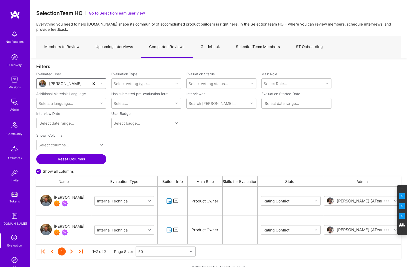
scroll to position [58, 365]
click at [77, 197] on div "Anthony Spadafino" at bounding box center [69, 197] width 31 height 6
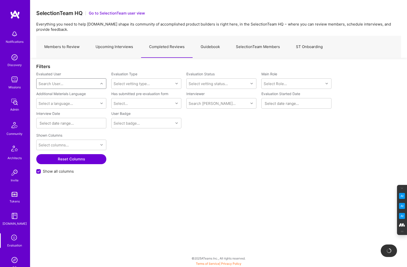
click at [63, 84] on div "Search User..." at bounding box center [51, 83] width 25 height 5
paste input "email@nik.ca"
type input "email@nik.ca"
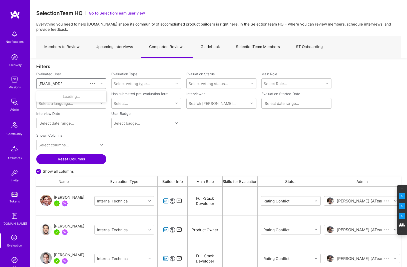
scroll to position [214, 365]
click at [68, 97] on div "Nik Laufer-Edel" at bounding box center [77, 96] width 51 height 5
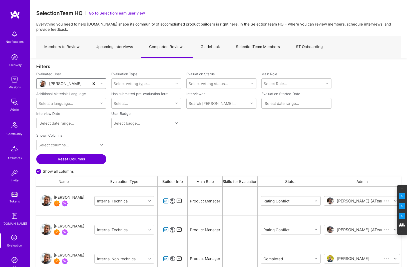
scroll to position [86, 365]
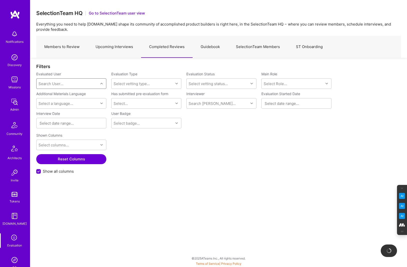
click at [64, 83] on div "Search User..." at bounding box center [68, 84] width 62 height 10
paste input "richard.abrich@mldsai.com"
type input "richard.abrich@mldsai.com"
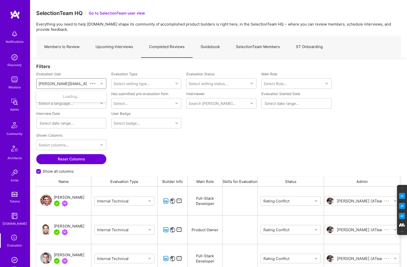
scroll to position [214, 365]
click at [67, 99] on div "richard.abrich@mldsai.com" at bounding box center [77, 104] width 51 height 11
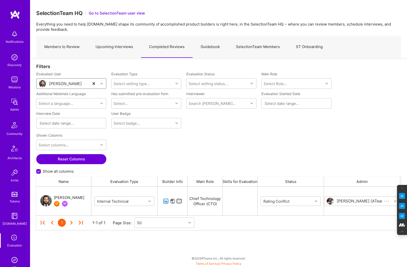
scroll to position [29, 365]
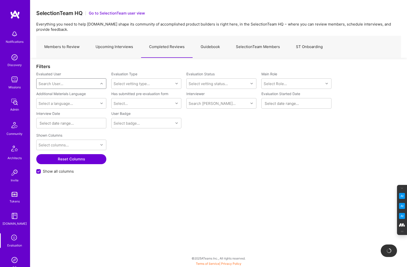
click at [67, 83] on div "Search User..." at bounding box center [68, 84] width 62 height 10
paste input "ChebonRunner@gmail.com"
type input "ChebonRunner@gmail.com"
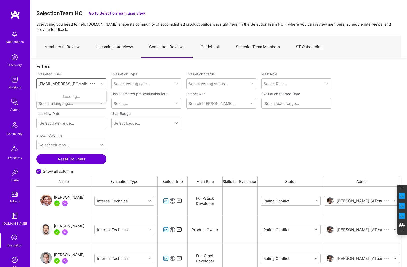
scroll to position [214, 365]
click at [72, 98] on div "Jerimiah Hamon" at bounding box center [77, 96] width 51 height 5
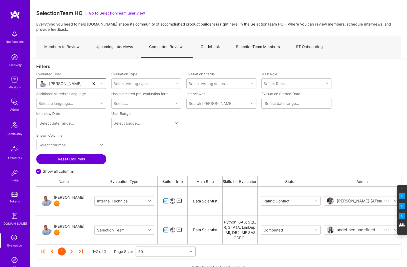
scroll to position [58, 365]
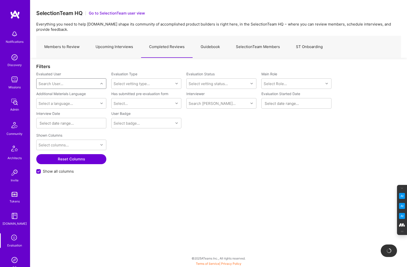
click at [64, 83] on div "Search User..." at bounding box center [68, 84] width 62 height 10
paste input "Dwaynekj@gmail.com"
type input "Dwaynekj@gmail.com"
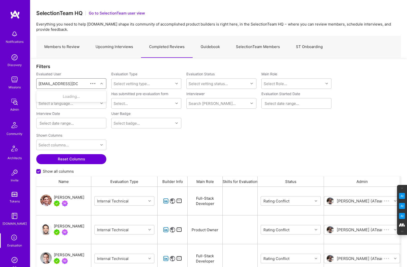
scroll to position [214, 365]
click at [68, 95] on div "Dwayne Jones" at bounding box center [77, 96] width 51 height 5
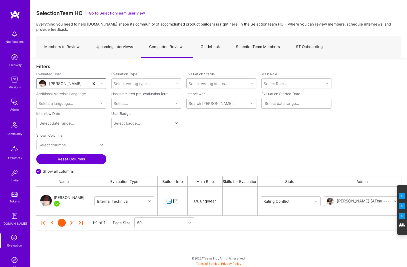
scroll to position [29, 365]
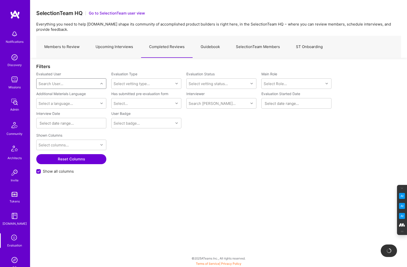
click at [63, 84] on div "Search User..." at bounding box center [51, 83] width 25 height 5
paste input "michael@allinengineeringconsulting.com"
type input "michael@allinengineeringconsulting.com"
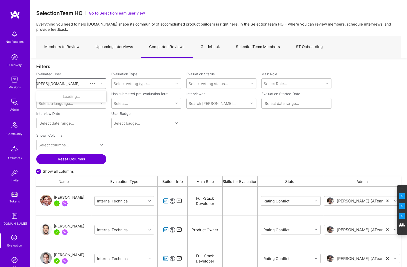
scroll to position [0, 15]
click at [61, 96] on div "Michael Lin" at bounding box center [77, 96] width 51 height 5
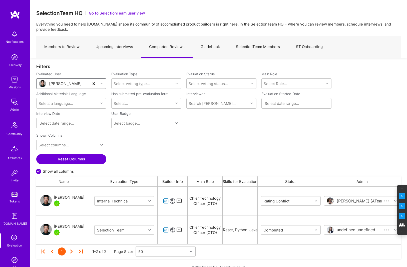
scroll to position [58, 365]
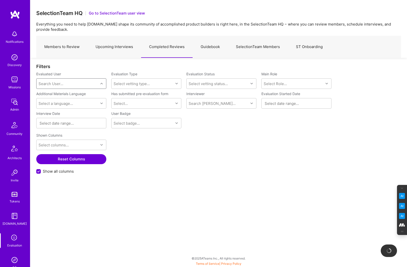
click at [73, 85] on div "Search User..." at bounding box center [68, 84] width 62 height 10
paste input "henryduong@gmail.com"
type input "henryduong@gmail.com"
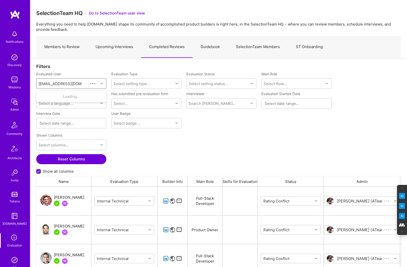
scroll to position [214, 365]
click at [71, 95] on div "Henry Duong" at bounding box center [77, 96] width 51 height 5
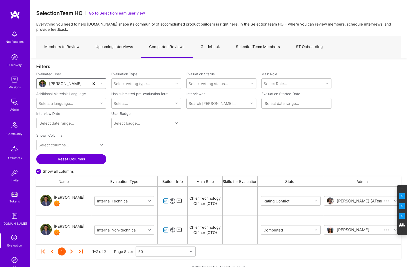
scroll to position [58, 365]
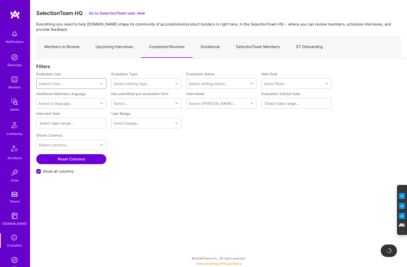
click at [72, 82] on div "Search User..." at bounding box center [68, 84] width 62 height 10
paste input "nicole.kira.hedley@gmail.com"
type input "nicole.kira.hedley@gmail.com"
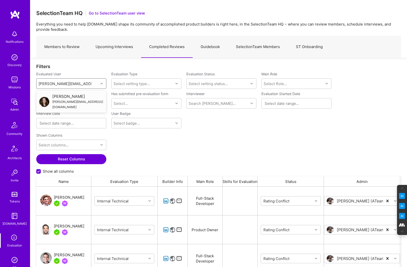
click at [67, 96] on div "Nicole Hedley" at bounding box center [77, 96] width 51 height 5
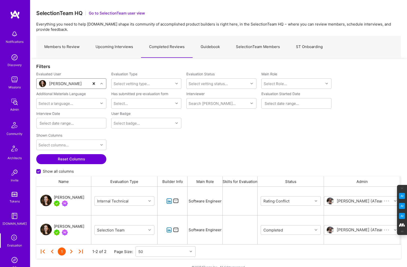
scroll to position [58, 365]
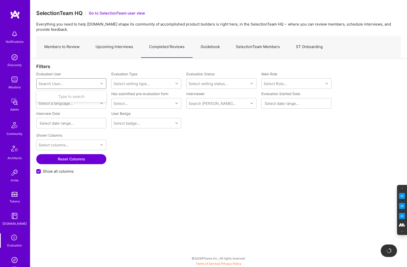
click at [58, 83] on div "Search User..." at bounding box center [51, 83] width 25 height 5
paste input "don.cosseboom@gmail.com"
type input "don.cosseboom@gmail.com"
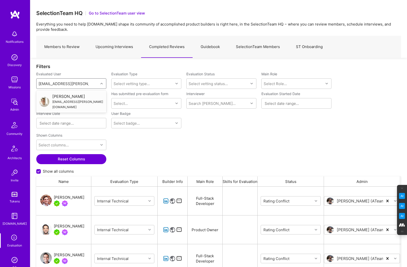
click at [67, 96] on div "Don Cosseboom" at bounding box center [77, 96] width 51 height 5
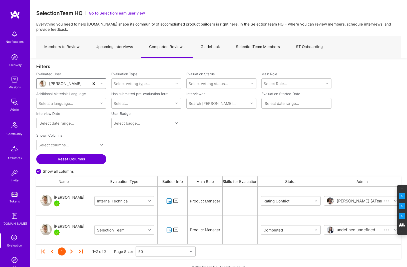
scroll to position [58, 365]
click at [65, 198] on div "Don Cosseboom" at bounding box center [69, 197] width 31 height 6
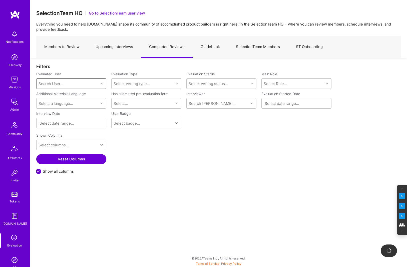
click at [68, 83] on div "Search User..." at bounding box center [68, 84] width 62 height 10
paste input "rdalessandro@gmail.com"
type input "rdalessandro@gmail.com"
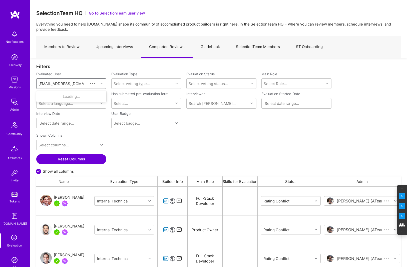
scroll to position [214, 365]
click at [64, 97] on div "Ricardo D'Alessandro" at bounding box center [77, 96] width 51 height 5
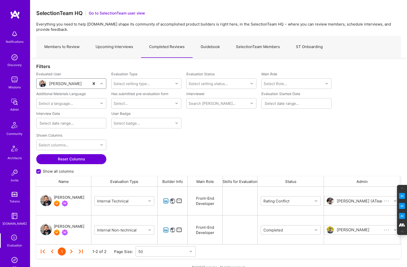
scroll to position [58, 365]
click at [58, 194] on div "Ricardo D'Alessandro" at bounding box center [69, 197] width 31 height 6
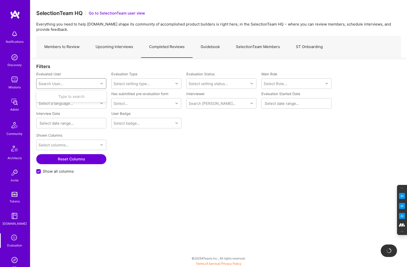
click at [60, 83] on div "Search User..." at bounding box center [51, 83] width 25 height 5
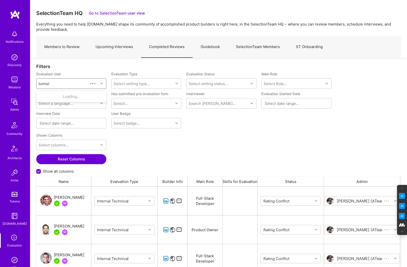
scroll to position [214, 365]
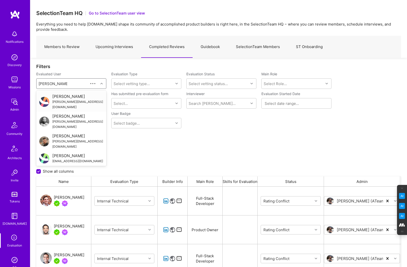
type input "tomislav peharda"
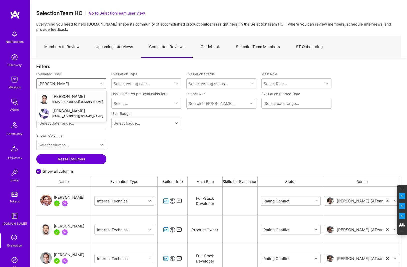
click at [66, 98] on div "Tomislav Peharda" at bounding box center [77, 96] width 51 height 5
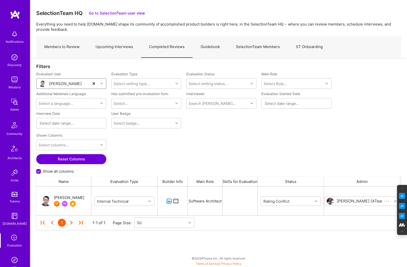
scroll to position [29, 365]
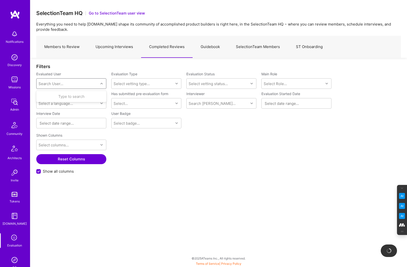
click at [65, 82] on div "Search User..." at bounding box center [68, 84] width 62 height 10
paste input "elon@salfatigroup.com"
type input "elon@salfatigroup.com"
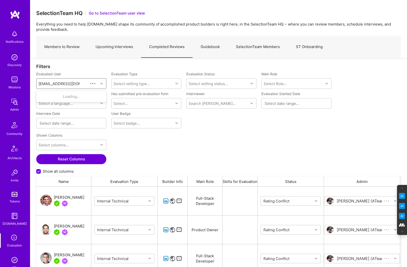
scroll to position [214, 365]
click at [63, 94] on div "Elon Salfati" at bounding box center [77, 96] width 51 height 5
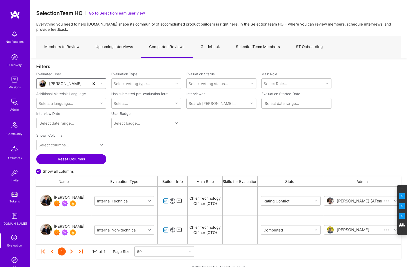
scroll to position [58, 365]
click at [67, 195] on div "Elon Salfati" at bounding box center [69, 197] width 31 height 6
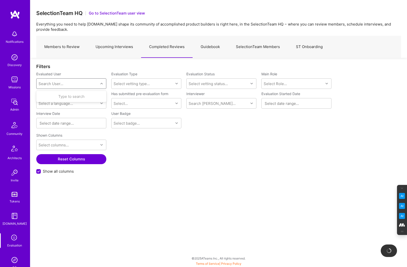
click at [74, 84] on div "Search User..." at bounding box center [68, 84] width 62 height 10
paste input "rob@goldenvalleystrategy.com"
type input "rob@goldenvalleystrategy.com"
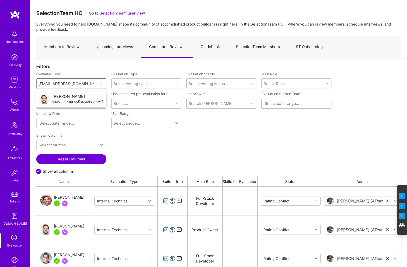
click at [71, 99] on div "Rob Shapiro" at bounding box center [77, 96] width 51 height 5
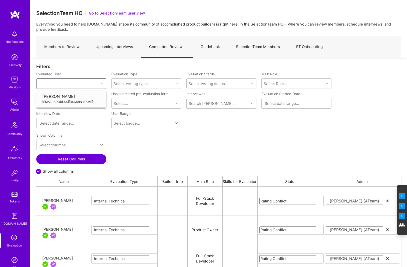
click at [71, 99] on div "Select a language..." at bounding box center [68, 103] width 62 height 10
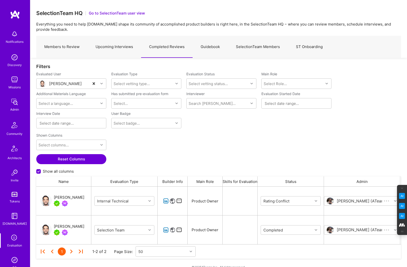
click at [140, 149] on div "Shown Columns Select columns... Reset Columns Show all columns" at bounding box center [218, 154] width 365 height 46
click at [65, 195] on div "Rob Shapiro" at bounding box center [69, 197] width 31 height 6
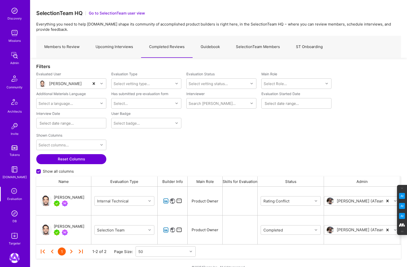
scroll to position [62, 0]
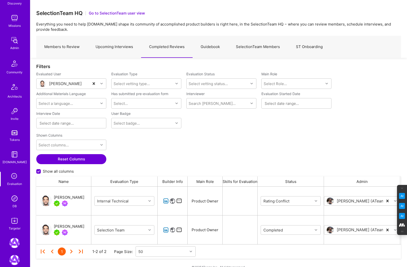
click at [14, 209] on div "Notifications Discovery Missions Admin Community Architects Invite Tokens A.Gui…" at bounding box center [15, 98] width 30 height 265
click at [16, 194] on img at bounding box center [15, 198] width 10 height 10
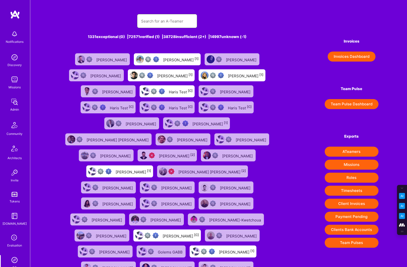
click at [178, 26] on input "text" at bounding box center [167, 21] width 52 height 13
paste input "Andre Natal"
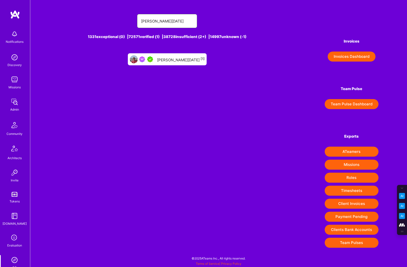
type input "Andre Natal"
click at [169, 61] on div "Andre Natal [1]" at bounding box center [181, 59] width 48 height 7
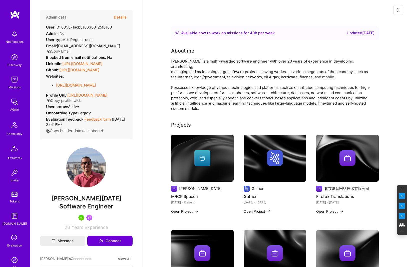
click at [122, 17] on button "Details" at bounding box center [120, 17] width 13 height 15
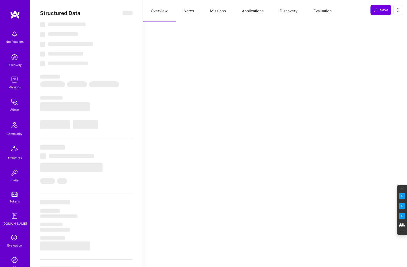
select select "Right Now"
select select "5"
select select "7"
select select "6"
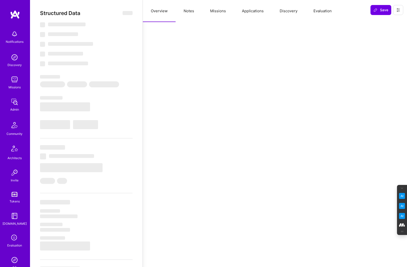
select select "US"
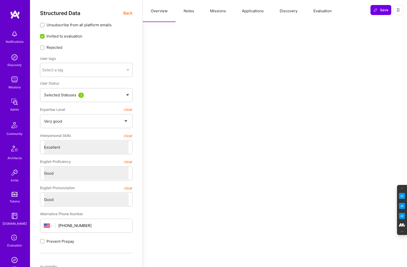
click at [321, 10] on button "Evaluation" at bounding box center [323, 11] width 34 height 22
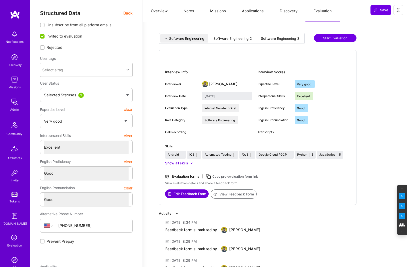
click at [239, 36] on div "Software Engineering 2" at bounding box center [232, 38] width 39 height 5
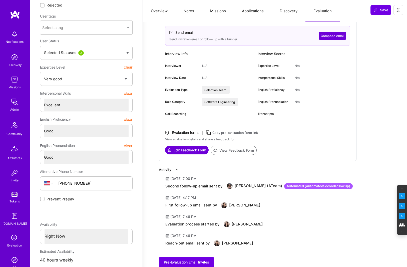
scroll to position [47, 0]
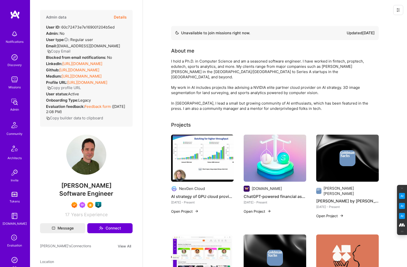
click at [122, 15] on button "Details" at bounding box center [120, 17] width 13 height 15
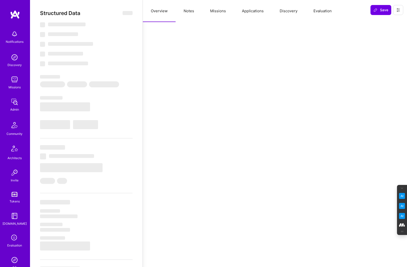
select select "Not Available"
select select "3 Months"
select select "7"
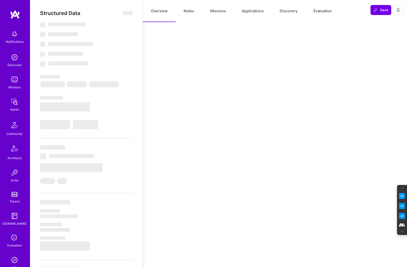
select select "7"
select select "US"
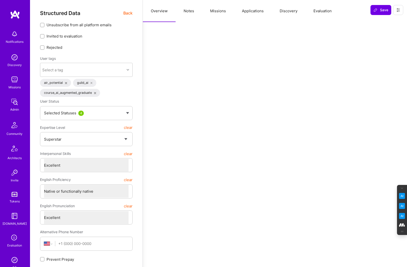
click at [287, 12] on button "Discovery" at bounding box center [289, 11] width 34 height 22
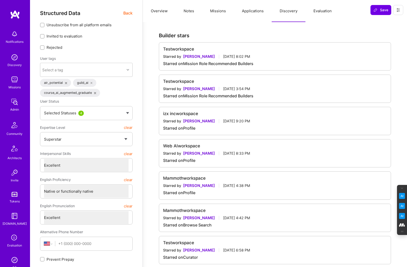
click at [322, 11] on button "Evaluation" at bounding box center [323, 11] width 34 height 22
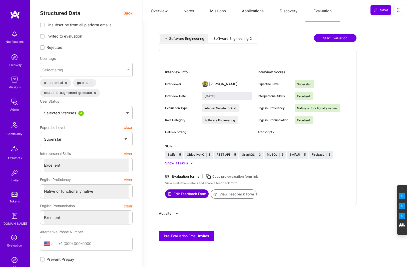
click at [230, 40] on div "Software Engineering 2" at bounding box center [232, 38] width 39 height 5
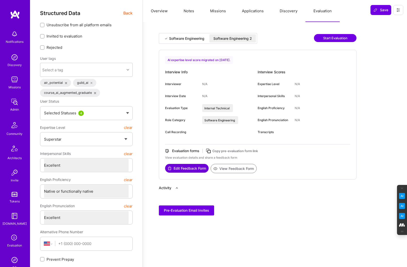
click at [241, 168] on button "View Feedback Form" at bounding box center [234, 168] width 46 height 9
click at [188, 10] on button "Notes" at bounding box center [189, 11] width 27 height 22
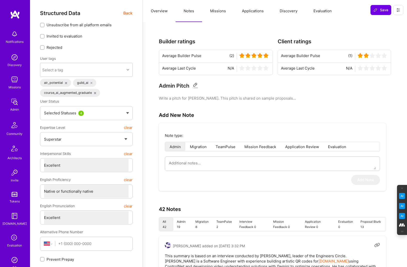
click at [129, 13] on span "Back" at bounding box center [127, 13] width 9 height 6
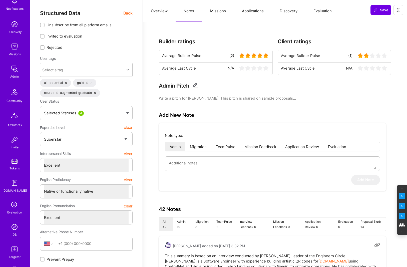
scroll to position [35, 0]
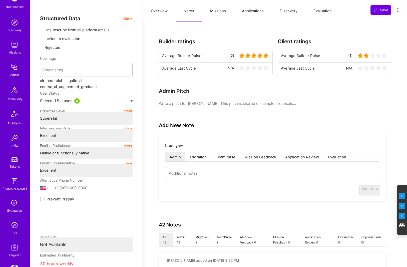
type textarea "x"
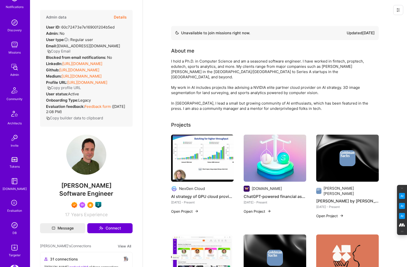
click at [15, 225] on img at bounding box center [15, 225] width 10 height 10
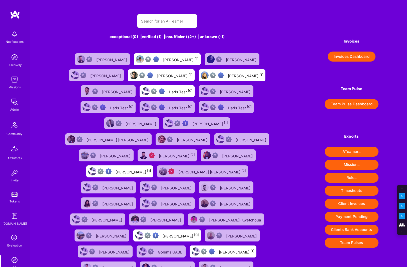
click at [159, 22] on input "text" at bounding box center [167, 21] width 52 height 13
paste input "[EMAIL_ADDRESS][DOMAIN_NAME]"
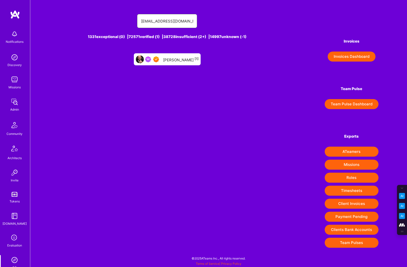
type input "[EMAIL_ADDRESS][DOMAIN_NAME]"
click at [173, 61] on div "Israel Kehat [1]" at bounding box center [181, 59] width 36 height 7
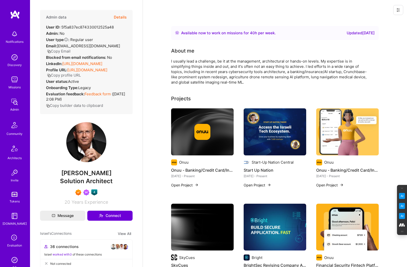
click at [117, 17] on button "Details" at bounding box center [120, 17] width 13 height 15
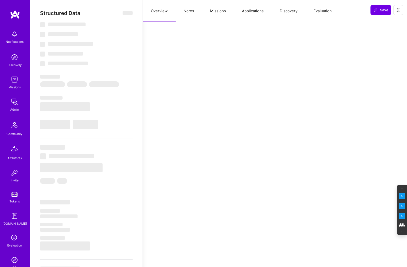
click at [309, 9] on button "Evaluation" at bounding box center [323, 11] width 34 height 22
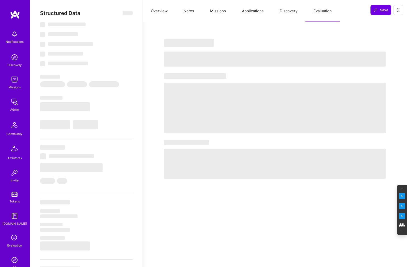
type textarea "x"
select select "Right Now"
select select "7"
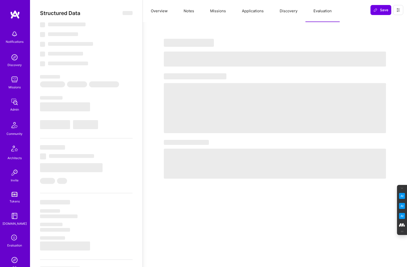
select select "7"
select select "CH"
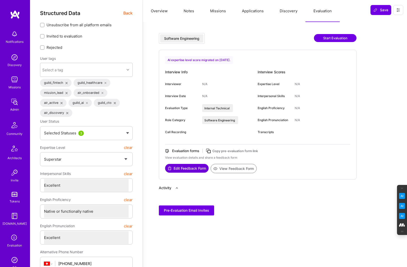
click at [228, 168] on button "View Feedback Form" at bounding box center [234, 168] width 46 height 9
click at [128, 10] on span "Back" at bounding box center [127, 13] width 9 height 6
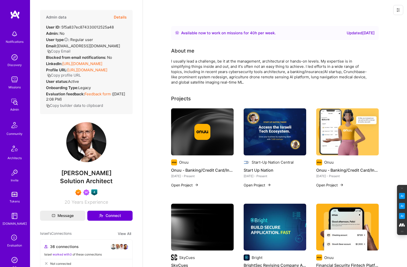
click at [71, 49] on button "Copy Email" at bounding box center [59, 51] width 24 height 5
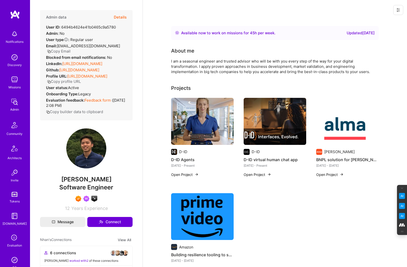
click at [121, 16] on button "Details" at bounding box center [120, 17] width 13 height 15
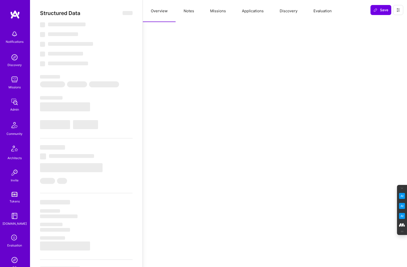
click at [319, 11] on button "Evaluation" at bounding box center [323, 11] width 34 height 22
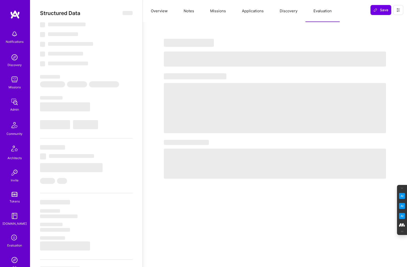
select select "Right Now"
select select "7"
select select "6"
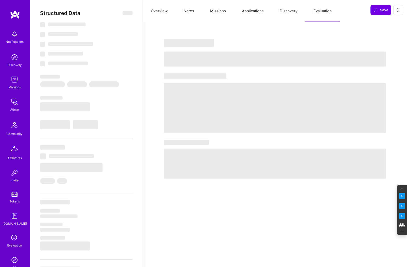
select select "GB"
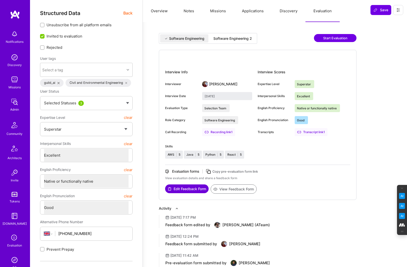
click at [233, 37] on div "Software Engineering 2" at bounding box center [232, 38] width 39 height 5
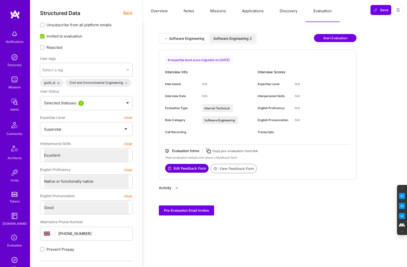
click at [240, 170] on button "View Feedback Form" at bounding box center [234, 168] width 46 height 9
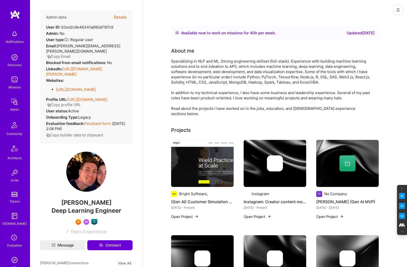
click at [120, 17] on button "Details" at bounding box center [120, 17] width 13 height 15
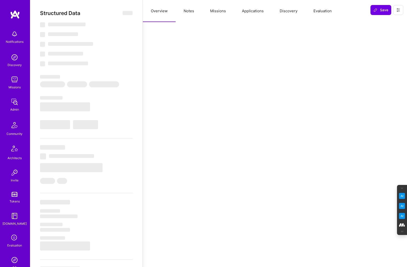
click at [325, 10] on button "Evaluation" at bounding box center [323, 11] width 34 height 22
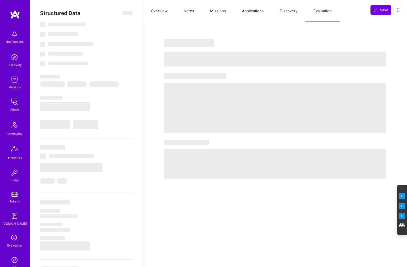
select select "Right Now"
select select "7"
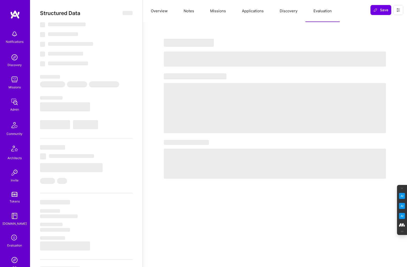
select select "US"
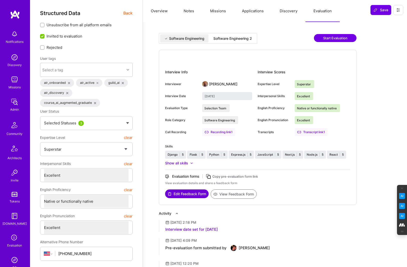
click at [241, 37] on div "Software Engineering 2" at bounding box center [232, 38] width 39 height 5
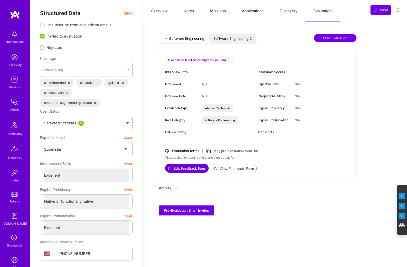
click at [236, 168] on button "View Feedback Form" at bounding box center [234, 168] width 46 height 9
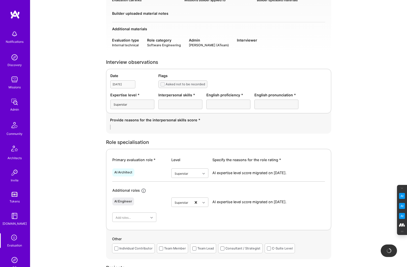
scroll to position [73, 0]
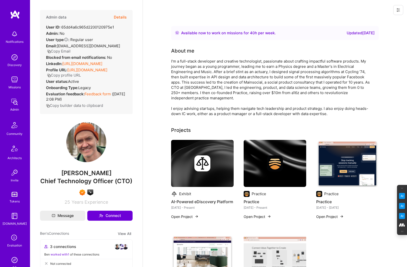
click at [120, 15] on button "Details" at bounding box center [120, 17] width 13 height 15
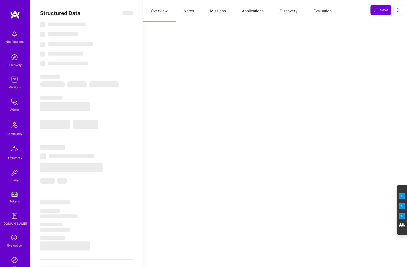
click at [319, 9] on button "Evaluation" at bounding box center [323, 11] width 34 height 22
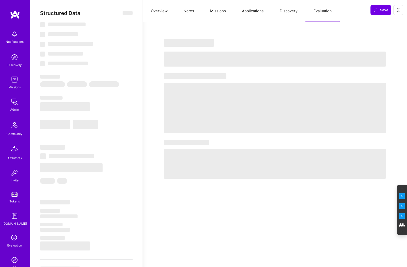
select select "Right Now"
select select "7"
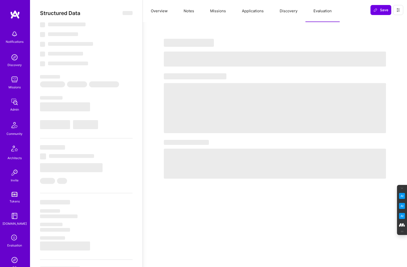
select select "CA"
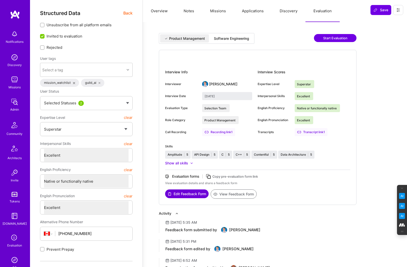
click at [236, 38] on div "Software Engineering" at bounding box center [231, 38] width 35 height 5
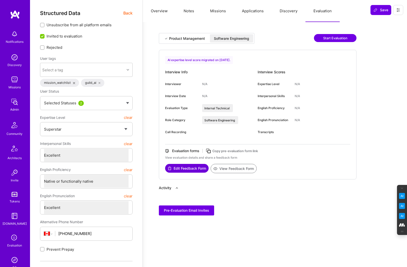
click at [227, 168] on button "View Feedback Form" at bounding box center [234, 168] width 46 height 9
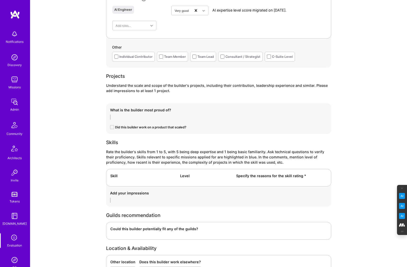
scroll to position [306, 0]
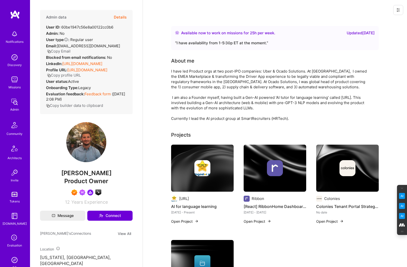
click at [118, 17] on button "Details" at bounding box center [120, 17] width 13 height 15
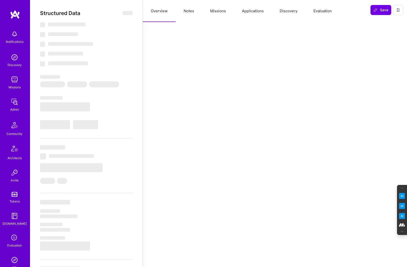
click at [320, 9] on button "Evaluation" at bounding box center [323, 11] width 34 height 22
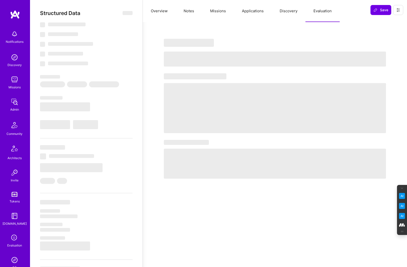
select select "Right Now"
select select "7"
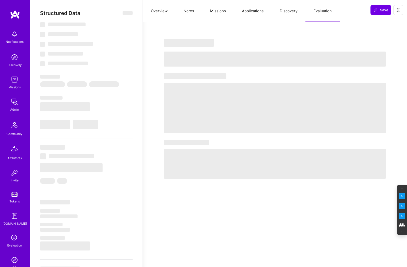
select select "US"
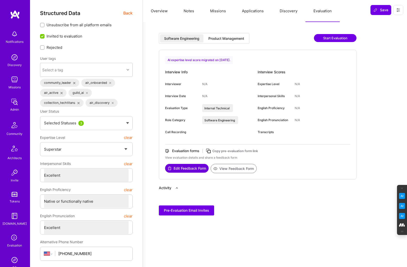
click at [225, 35] on div "Product Management" at bounding box center [226, 38] width 44 height 8
click at [222, 169] on button "View Feedback Form" at bounding box center [234, 168] width 46 height 9
click at [180, 37] on div "Software Engineering" at bounding box center [181, 38] width 35 height 5
click at [235, 167] on button "View Feedback Form" at bounding box center [234, 168] width 46 height 9
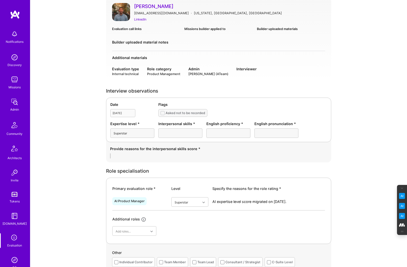
scroll to position [43, 0]
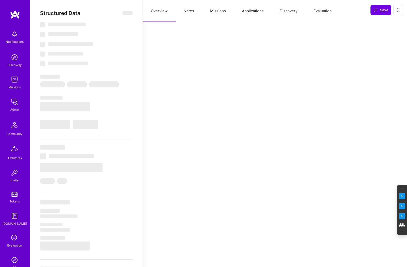
click at [325, 10] on button "Evaluation" at bounding box center [323, 11] width 34 height 22
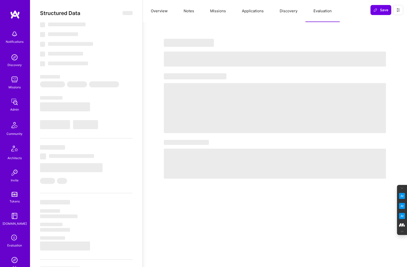
select select "Right Now"
select select "7"
select select "4"
select select "7"
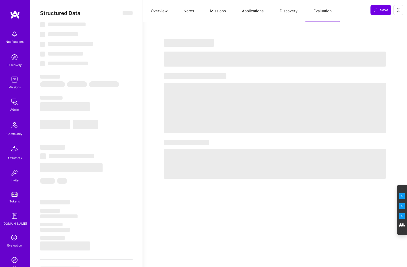
select select "US"
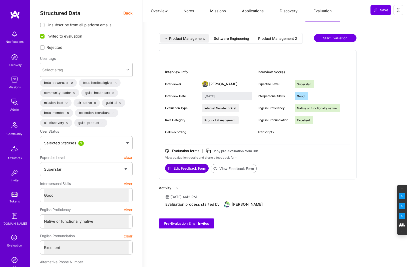
click at [230, 40] on div "Software Engineering" at bounding box center [231, 38] width 35 height 5
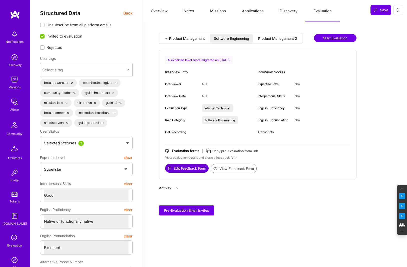
click at [283, 37] on div "Product Management 2" at bounding box center [277, 38] width 39 height 5
click at [231, 39] on div "Software Engineering" at bounding box center [231, 38] width 35 height 5
click at [224, 170] on button "View Feedback Form" at bounding box center [234, 168] width 46 height 9
click at [279, 38] on div "Product Management 2" at bounding box center [277, 38] width 39 height 5
click at [229, 167] on button "View Feedback Form" at bounding box center [234, 168] width 46 height 9
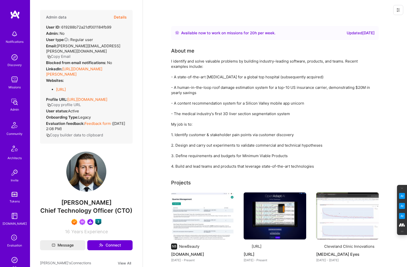
click at [119, 17] on button "Details" at bounding box center [120, 17] width 13 height 15
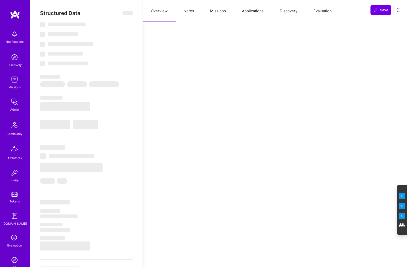
click at [322, 11] on button "Evaluation" at bounding box center [323, 11] width 34 height 22
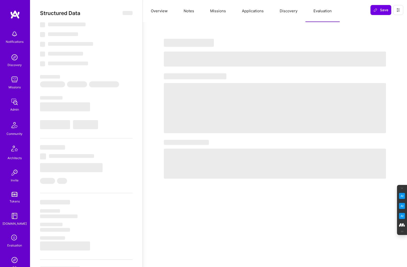
select select "Right Now"
select select "7"
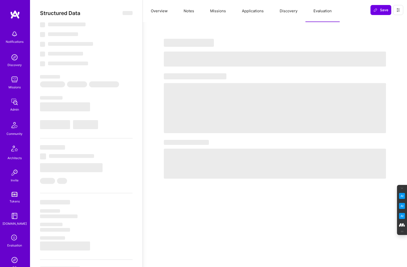
select select "CA"
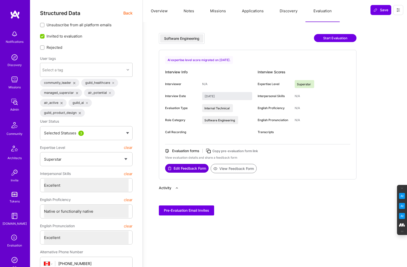
click at [233, 170] on button "View Feedback Form" at bounding box center [234, 168] width 46 height 9
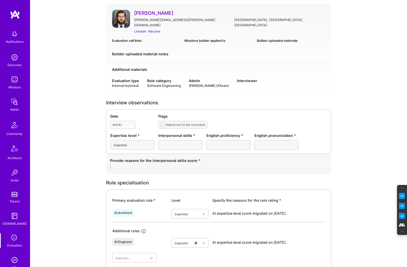
scroll to position [41, 0]
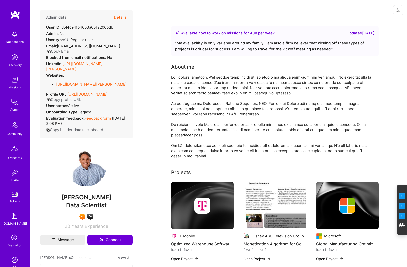
click at [120, 17] on button "Details" at bounding box center [120, 17] width 13 height 15
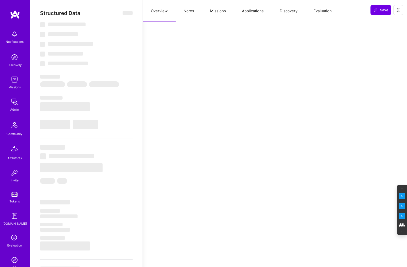
click at [323, 11] on button "Evaluation" at bounding box center [323, 11] width 34 height 22
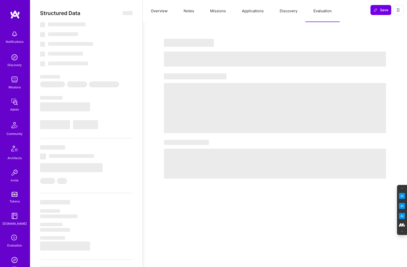
select select "Right Now"
select select "7"
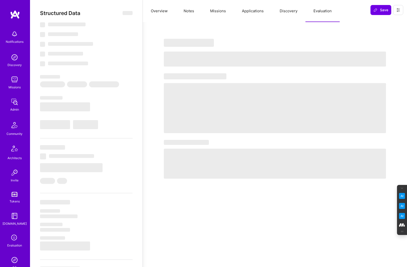
select select "US"
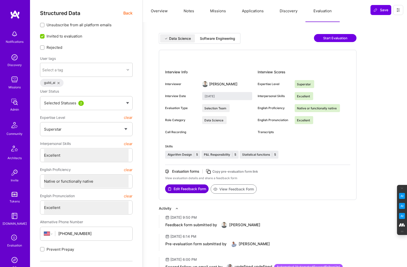
click at [225, 37] on div "Software Engineering" at bounding box center [217, 38] width 35 height 5
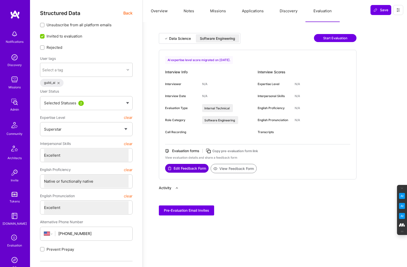
click at [232, 167] on button "View Feedback Form" at bounding box center [234, 168] width 46 height 9
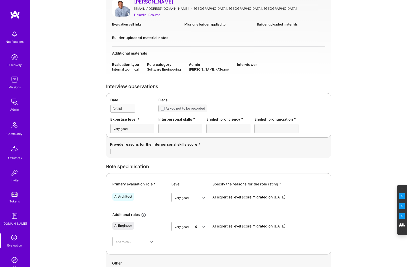
scroll to position [49, 0]
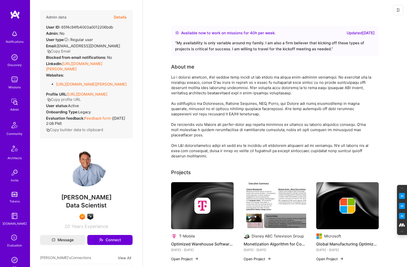
click at [124, 18] on button "Details" at bounding box center [120, 17] width 13 height 15
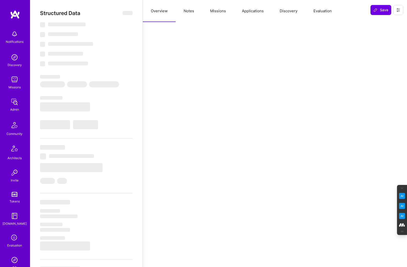
click at [320, 11] on button "Evaluation" at bounding box center [323, 11] width 34 height 22
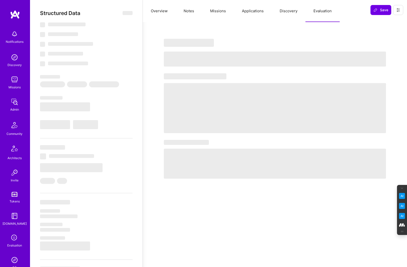
select select "Right Now"
select select "7"
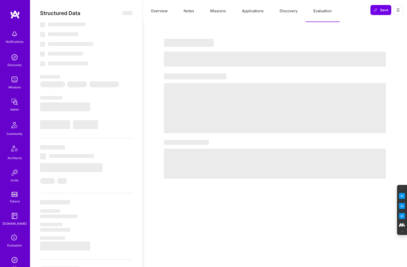
select select "US"
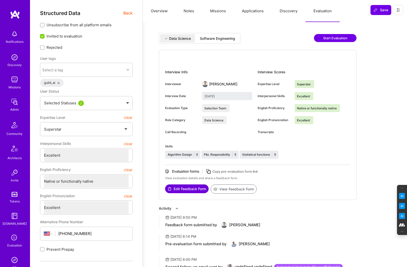
click at [215, 36] on div "Software Engineering" at bounding box center [217, 38] width 35 height 5
type input "August 15, 2025"
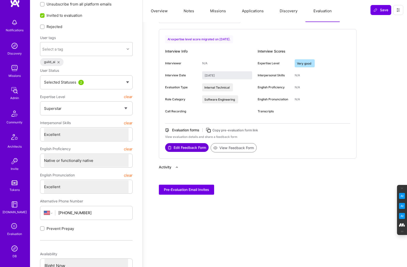
scroll to position [13, 0]
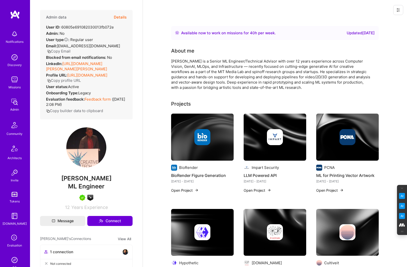
click at [122, 14] on button "Details" at bounding box center [120, 17] width 13 height 15
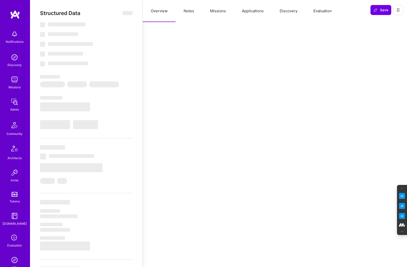
select select "Right Now"
select select "5"
select select "7"
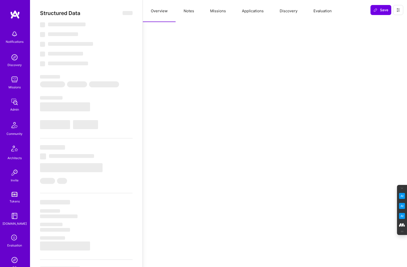
select select "US"
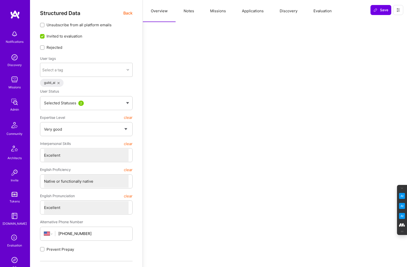
click at [321, 12] on button "Evaluation" at bounding box center [323, 11] width 34 height 22
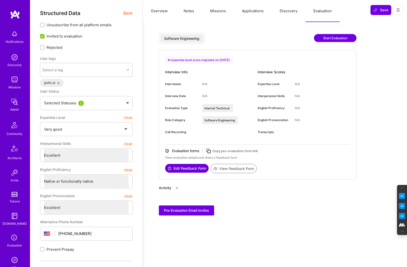
click at [229, 166] on button "View Feedback Form" at bounding box center [234, 168] width 46 height 9
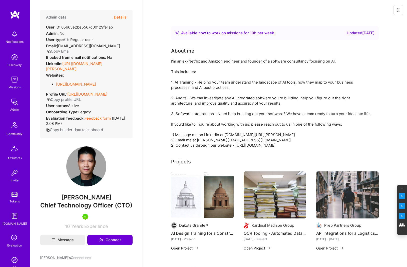
click at [120, 17] on button "Details" at bounding box center [120, 17] width 13 height 15
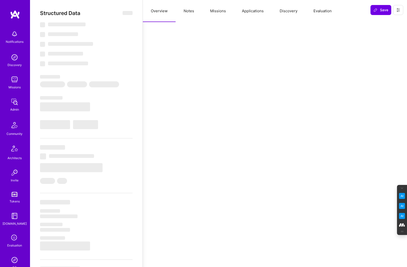
click at [319, 10] on button "Evaluation" at bounding box center [323, 11] width 34 height 22
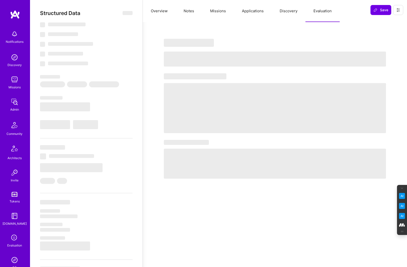
select select "Right Now"
select select "5"
select select "7"
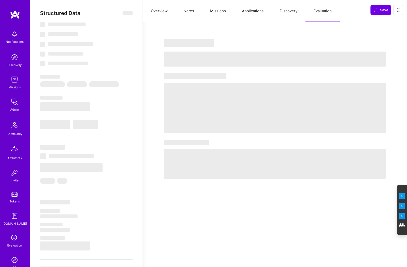
select select "US"
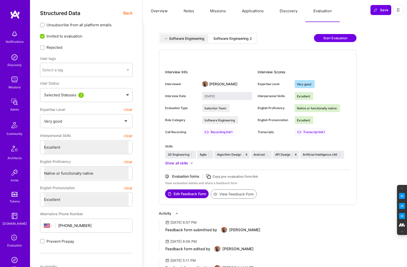
click at [235, 39] on div "Software Engineering 2" at bounding box center [232, 38] width 39 height 5
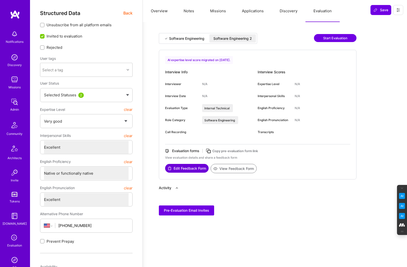
click at [233, 170] on button "View Feedback Form" at bounding box center [234, 168] width 46 height 9
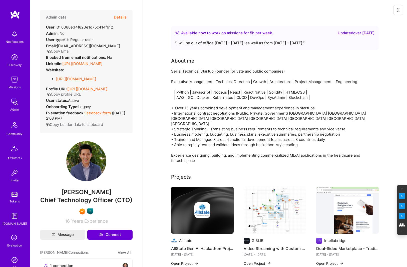
click at [123, 16] on button "Details" at bounding box center [120, 17] width 13 height 15
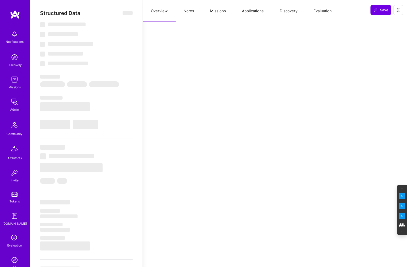
select select "Right Now"
select select "7"
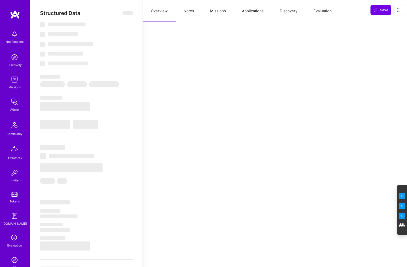
select select "US"
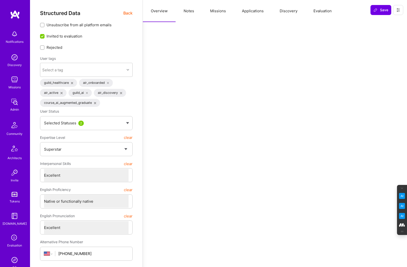
click at [319, 9] on button "Evaluation" at bounding box center [323, 11] width 34 height 22
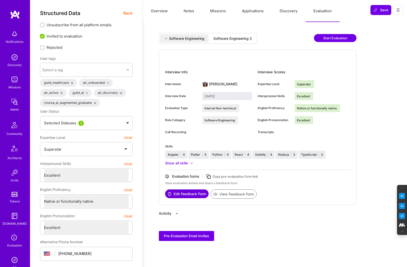
click at [227, 37] on div "Software Engineering 2" at bounding box center [232, 38] width 39 height 5
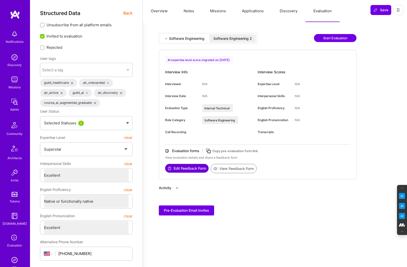
click at [237, 169] on button "View Feedback Form" at bounding box center [234, 168] width 46 height 9
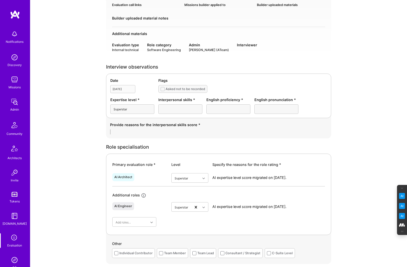
scroll to position [21, 0]
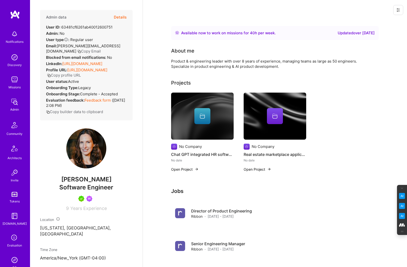
click at [119, 15] on button "Details" at bounding box center [120, 17] width 13 height 15
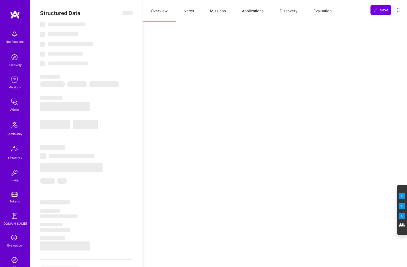
select select "Right Now"
select select "5"
select select "4"
select select "7"
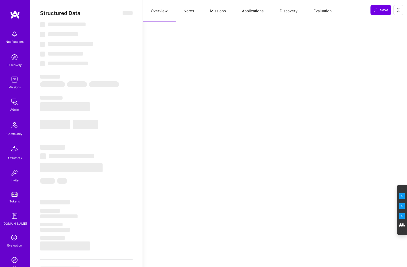
select select "US"
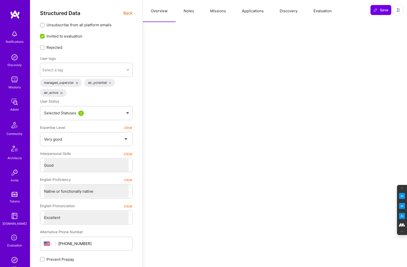
click at [324, 11] on button "Evaluation" at bounding box center [323, 11] width 34 height 22
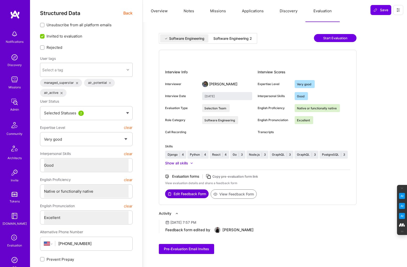
click at [240, 36] on div "Software Engineering 2" at bounding box center [232, 38] width 47 height 8
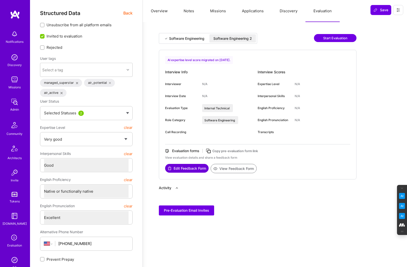
click at [230, 169] on button "View Feedback Form" at bounding box center [234, 168] width 46 height 9
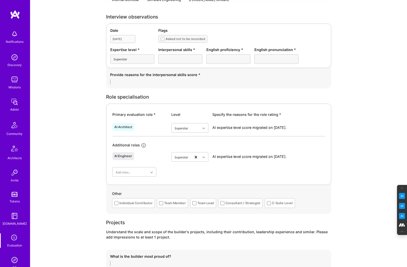
scroll to position [118, 0]
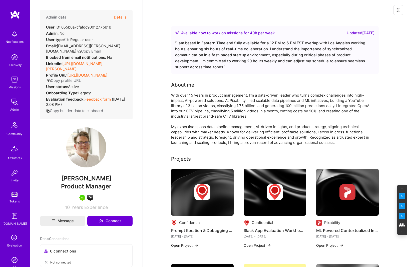
click at [121, 17] on button "Details" at bounding box center [120, 17] width 13 height 15
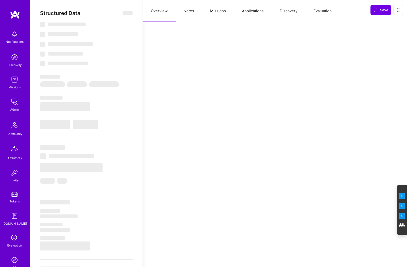
click at [322, 12] on button "Evaluation" at bounding box center [323, 11] width 34 height 22
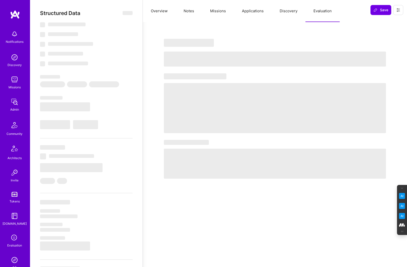
select select "Right Now"
select select "5"
select select "7"
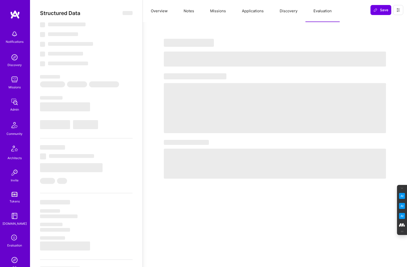
select select "US"
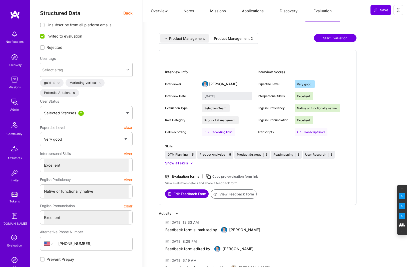
click at [234, 40] on div "Product Management 2" at bounding box center [233, 38] width 39 height 5
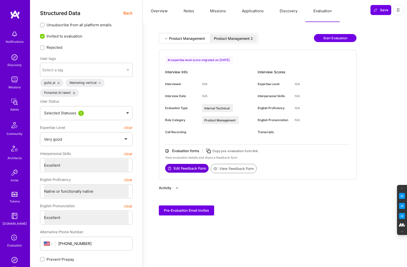
click at [234, 170] on button "View Feedback Form" at bounding box center [234, 168] width 46 height 9
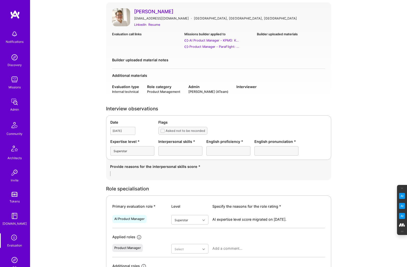
scroll to position [39, 0]
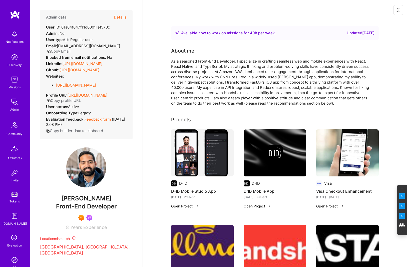
click at [121, 18] on button "Details" at bounding box center [120, 17] width 13 height 15
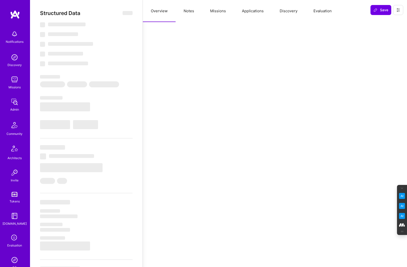
click at [320, 12] on button "Evaluation" at bounding box center [323, 11] width 34 height 22
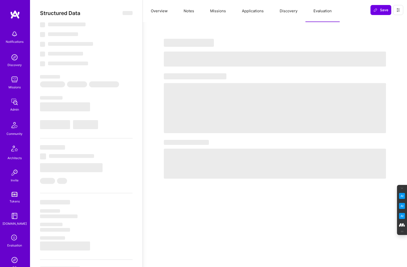
select select "Right Now"
select select "7"
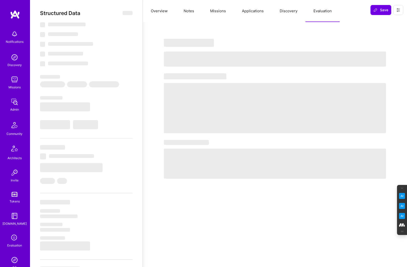
select select "US"
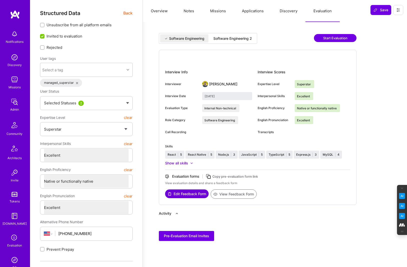
click at [225, 38] on div "Software Engineering 2" at bounding box center [232, 38] width 39 height 5
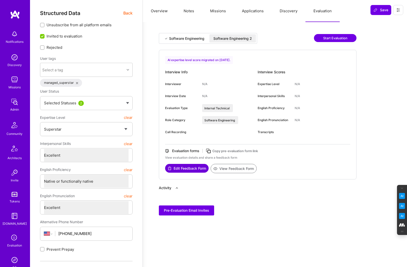
click at [232, 168] on button "View Feedback Form" at bounding box center [234, 168] width 46 height 9
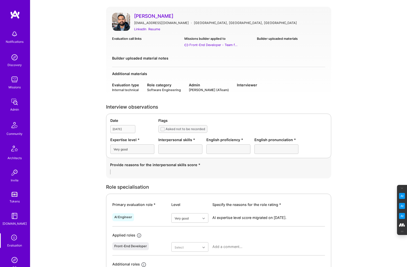
scroll to position [35, 0]
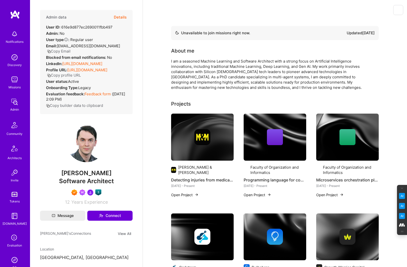
click at [125, 17] on button "Details" at bounding box center [120, 17] width 13 height 15
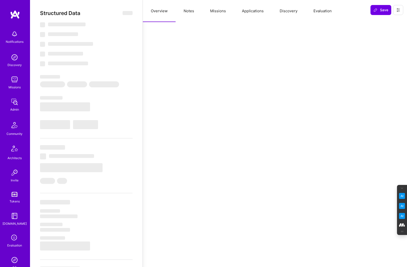
click at [323, 9] on button "Evaluation" at bounding box center [323, 11] width 34 height 22
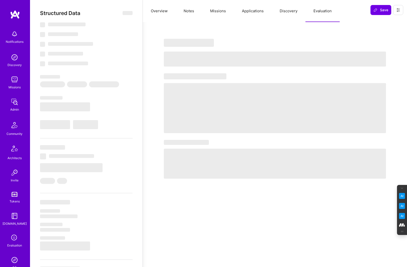
select select "Not Available"
select select "1 Month"
select select "7"
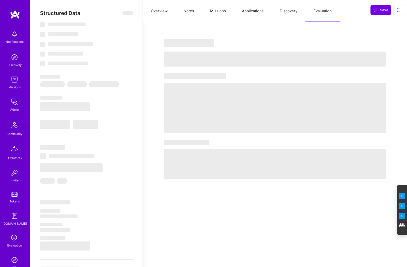
select select "6"
select select "US"
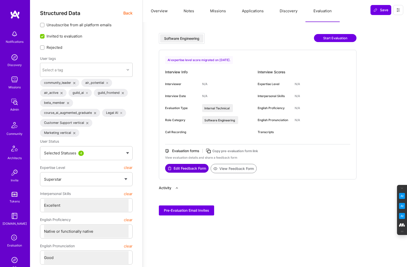
click at [228, 166] on button "View Feedback Form" at bounding box center [234, 168] width 46 height 9
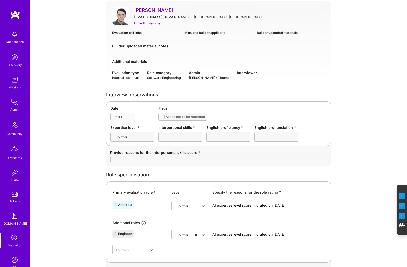
scroll to position [41, 0]
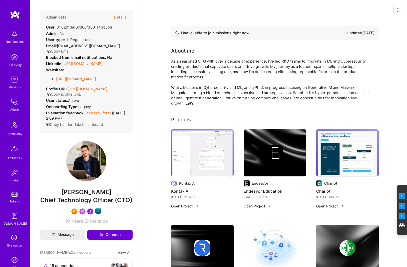
click at [121, 18] on button "Details" at bounding box center [120, 17] width 13 height 15
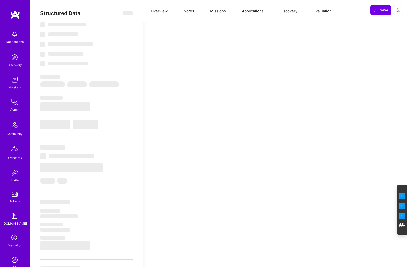
click at [315, 11] on button "Evaluation" at bounding box center [323, 11] width 34 height 22
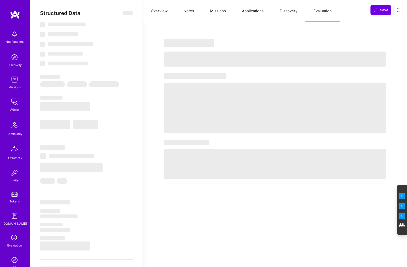
select select "Not Available"
select select "1 Month"
select select "7"
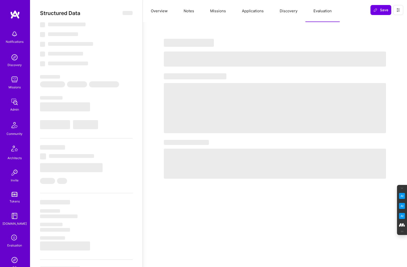
select select "7"
select select "CH"
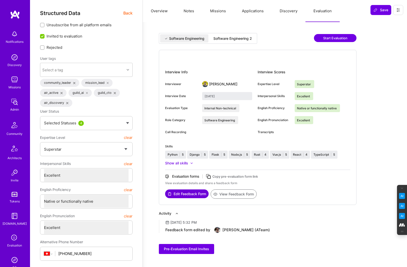
click at [225, 37] on div "Software Engineering 2" at bounding box center [232, 38] width 39 height 5
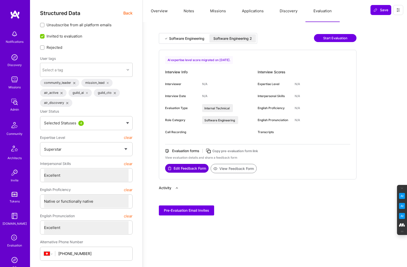
click at [230, 168] on button "View Feedback Form" at bounding box center [234, 168] width 46 height 9
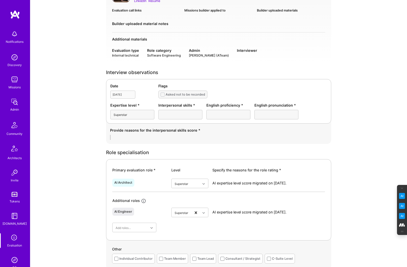
scroll to position [63, 0]
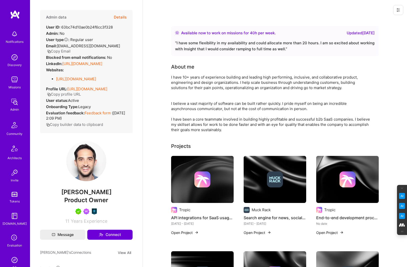
click at [123, 14] on button "Details" at bounding box center [120, 17] width 13 height 15
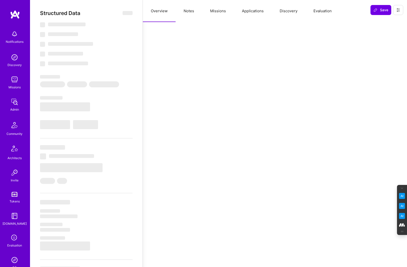
click at [325, 13] on button "Evaluation" at bounding box center [323, 11] width 34 height 22
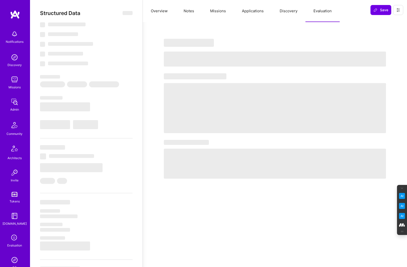
select select "Right Now"
select select "5"
select select "7"
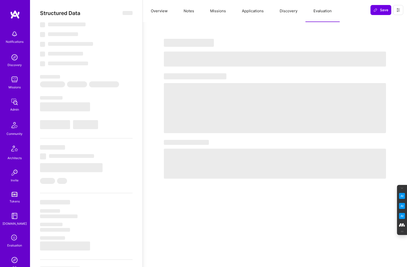
select select "US"
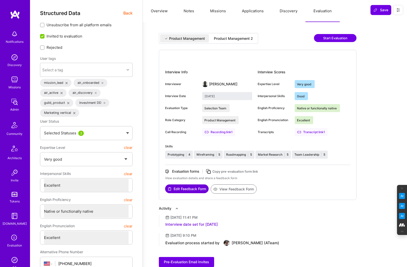
click at [231, 38] on div "Product Management 2" at bounding box center [233, 38] width 39 height 5
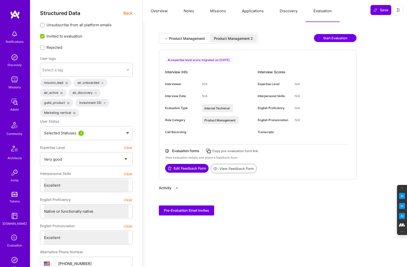
click at [232, 166] on button "View Feedback Form" at bounding box center [234, 168] width 46 height 9
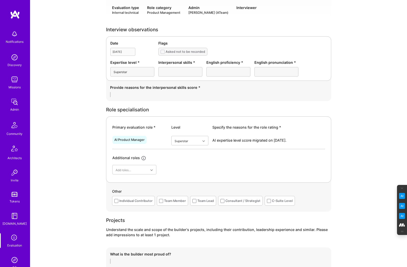
scroll to position [106, 0]
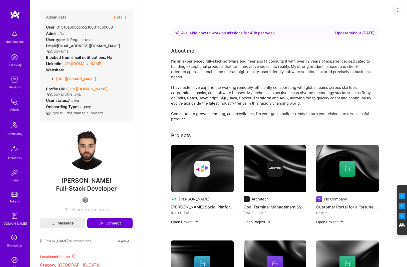
click at [121, 15] on button "Details" at bounding box center [120, 17] width 13 height 15
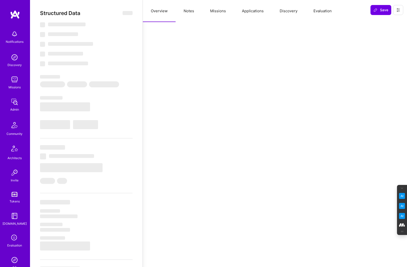
select select "Right Now"
select select "4"
select select "6"
select select "7"
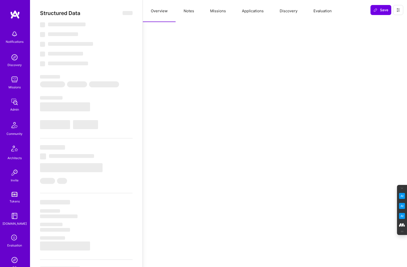
select select "US"
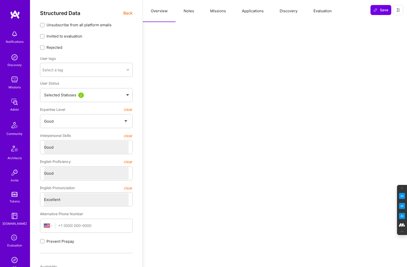
click at [323, 9] on button "Evaluation" at bounding box center [323, 11] width 34 height 22
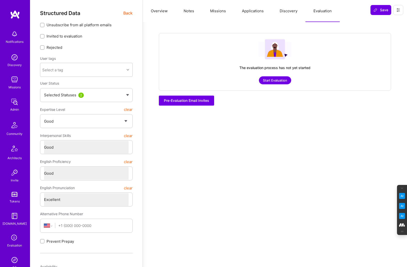
click at [274, 82] on button "Start Evaluation" at bounding box center [275, 80] width 32 height 8
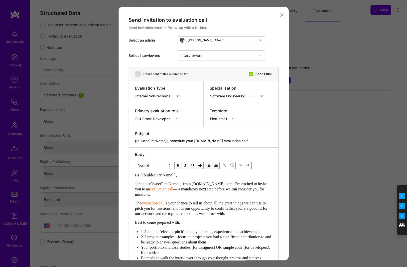
click at [178, 94] on div "modal" at bounding box center [178, 96] width 8 height 7
click at [156, 103] on div "Selection Team" at bounding box center [158, 105] width 47 height 9
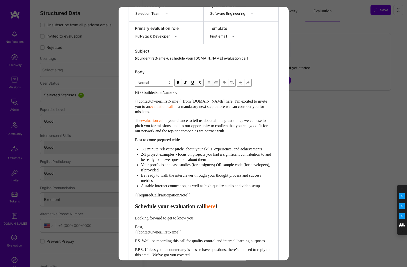
scroll to position [123, 0]
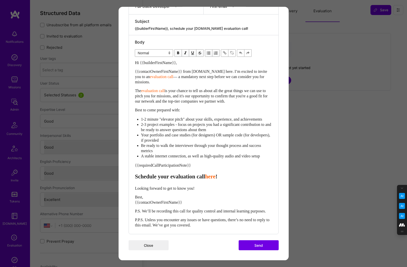
click at [255, 244] on button "Send" at bounding box center [259, 245] width 40 height 10
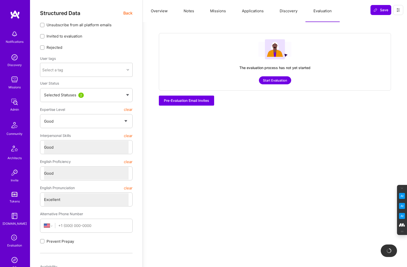
checkbox input "true"
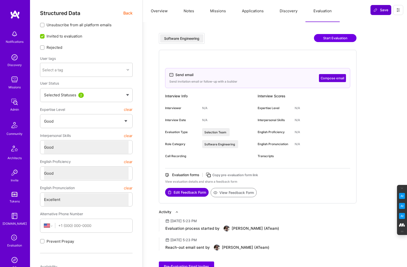
click at [385, 9] on span "Save" at bounding box center [381, 10] width 15 height 5
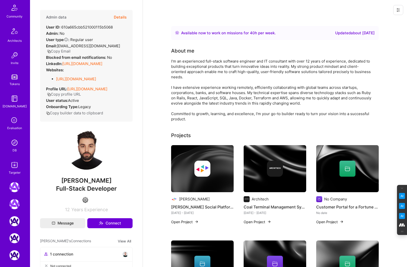
scroll to position [138, 0]
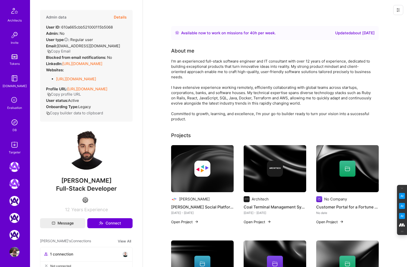
click at [14, 252] on img at bounding box center [15, 252] width 10 height 10
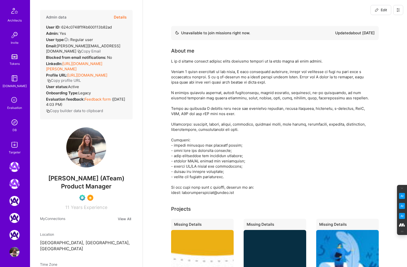
click at [398, 8] on button at bounding box center [398, 10] width 10 height 10
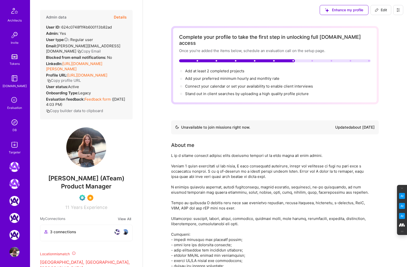
click at [380, 10] on span "Edit" at bounding box center [381, 10] width 12 height 5
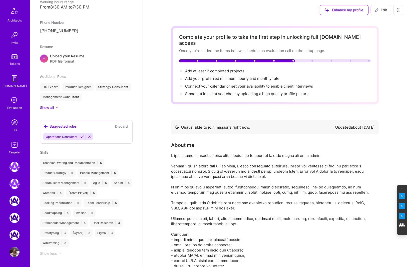
select select "Not Available"
select select "1 Month"
select select "UA"
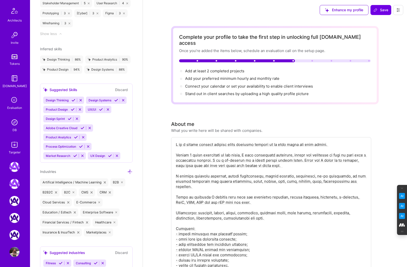
scroll to position [685, 0]
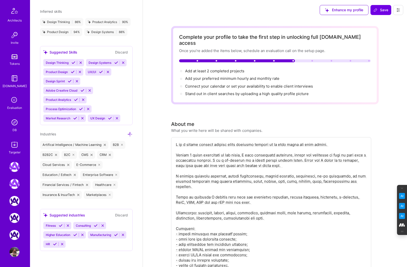
click at [131, 136] on icon at bounding box center [129, 134] width 5 height 5
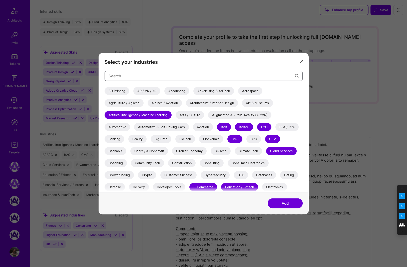
click at [174, 75] on input "modal" at bounding box center [202, 76] width 186 height 13
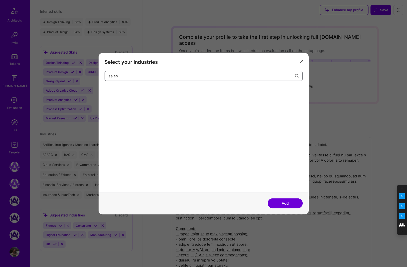
drag, startPoint x: 122, startPoint y: 76, endPoint x: 88, endPoint y: 75, distance: 34.3
click at [90, 76] on div "Select your industries sales Add" at bounding box center [203, 133] width 407 height 267
drag, startPoint x: 135, startPoint y: 76, endPoint x: 81, endPoint y: 70, distance: 54.1
click at [83, 70] on div "Select your industries customer su Customer Success Add" at bounding box center [203, 133] width 407 height 267
type input "m"
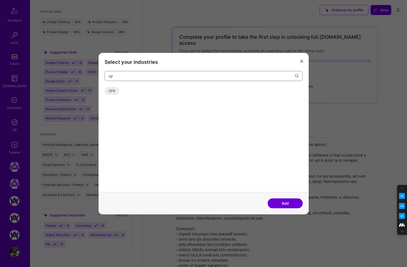
type input "c"
type input "e"
type input "f"
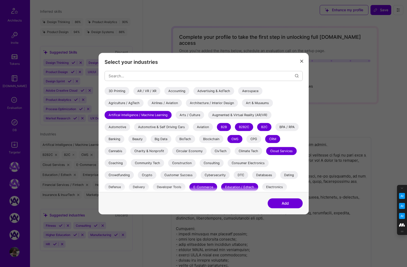
click at [303, 57] on button "modal" at bounding box center [302, 61] width 6 height 8
